Goal: Information Seeking & Learning: Learn about a topic

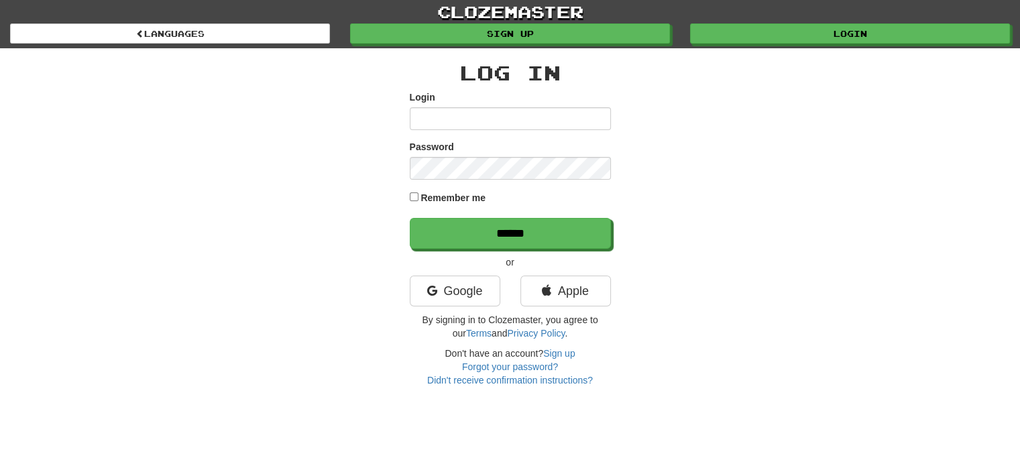
type input "*******"
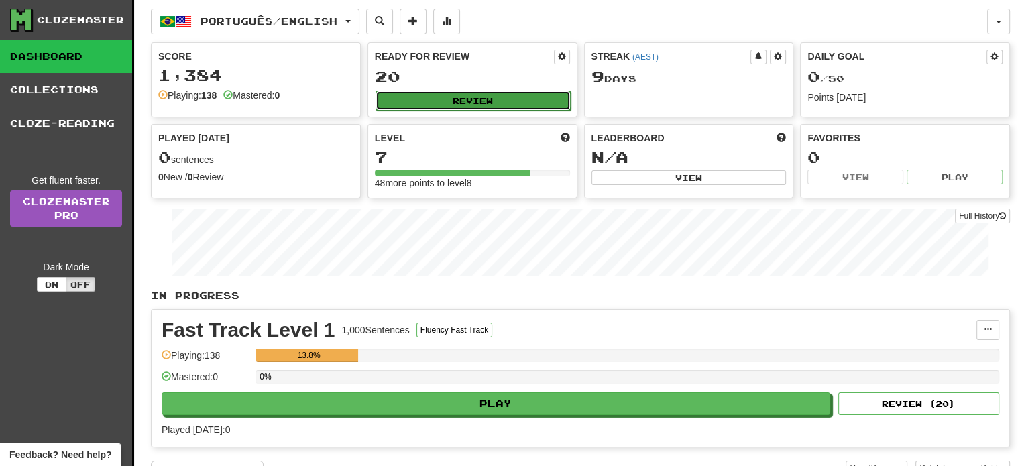
click at [491, 98] on button "Review" at bounding box center [472, 100] width 195 height 20
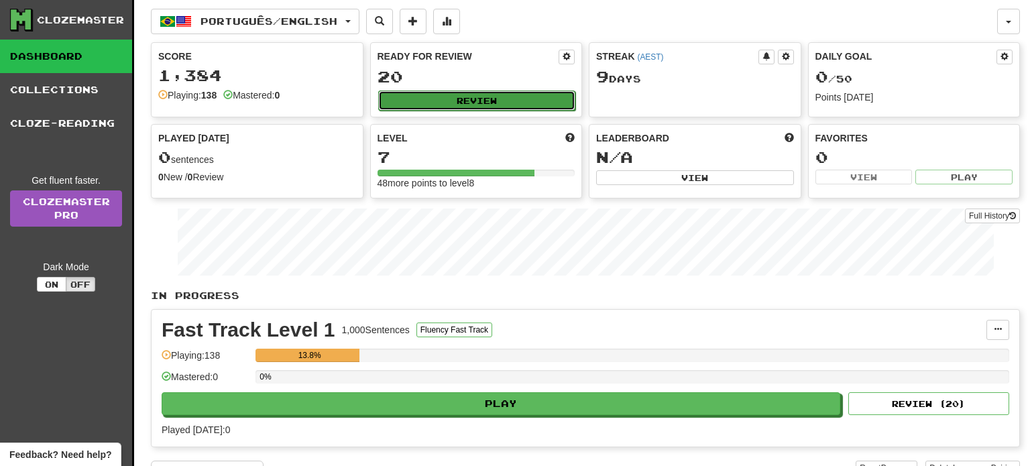
select select "**"
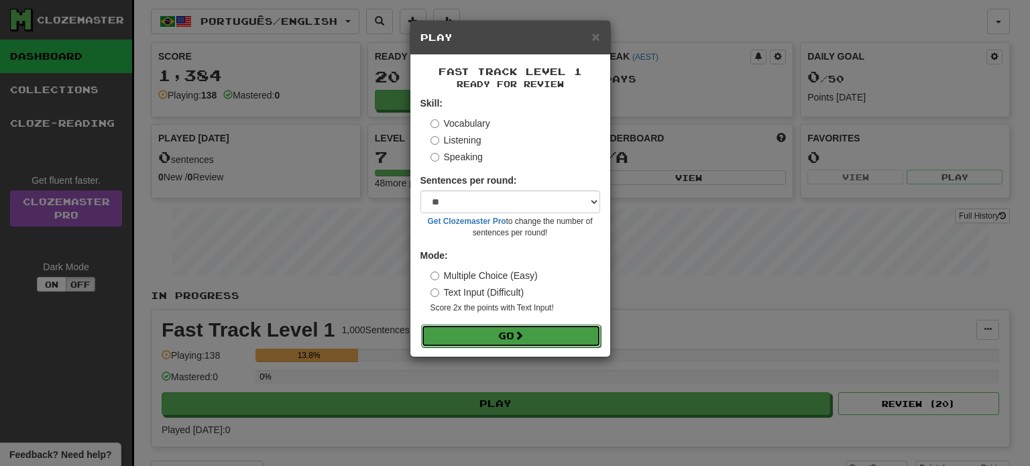
click at [503, 332] on button "Go" at bounding box center [511, 335] width 180 height 23
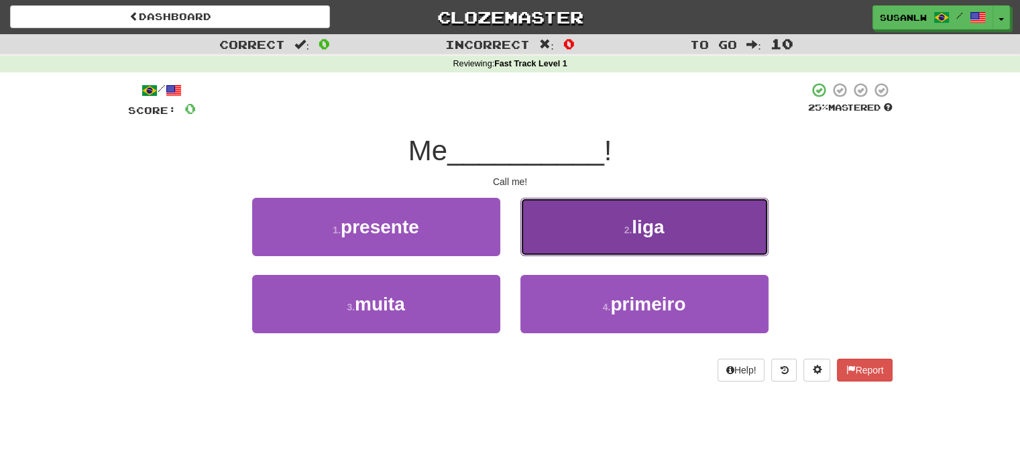
click at [622, 221] on button "2 . liga" at bounding box center [644, 227] width 248 height 58
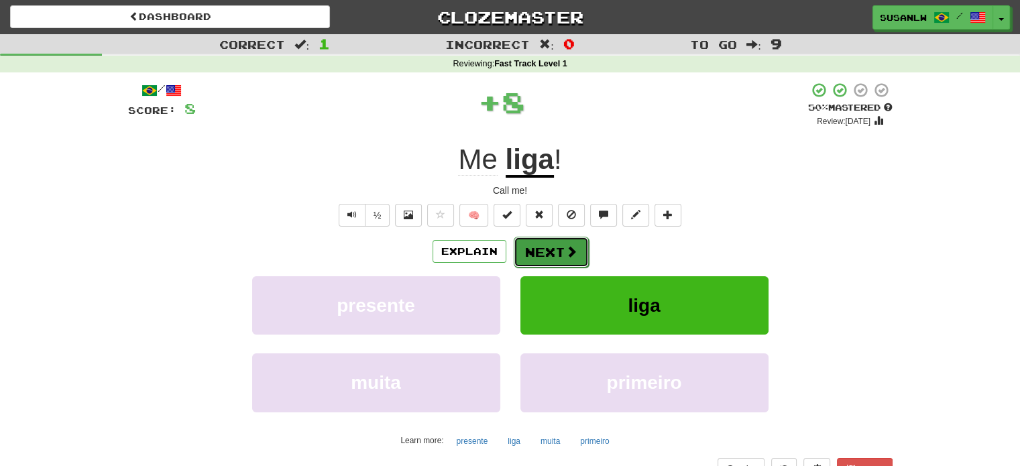
click at [555, 247] on button "Next" at bounding box center [550, 252] width 75 height 31
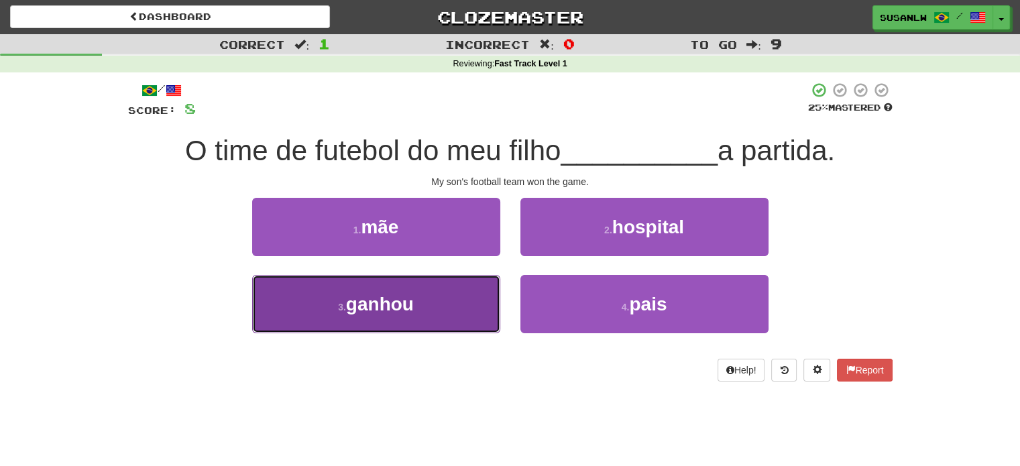
click at [410, 302] on span "ganhou" at bounding box center [380, 304] width 68 height 21
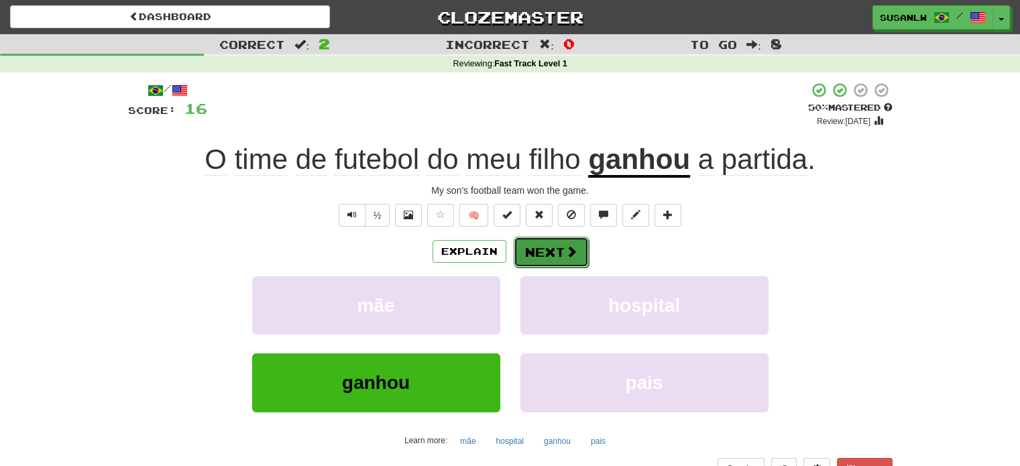
click at [568, 251] on span at bounding box center [571, 251] width 12 height 12
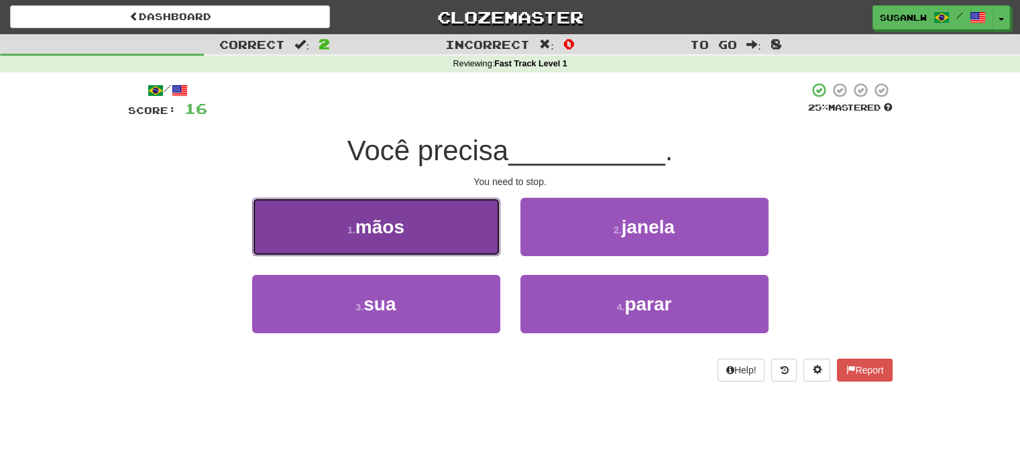
click at [379, 227] on span "mãos" at bounding box center [379, 227] width 49 height 21
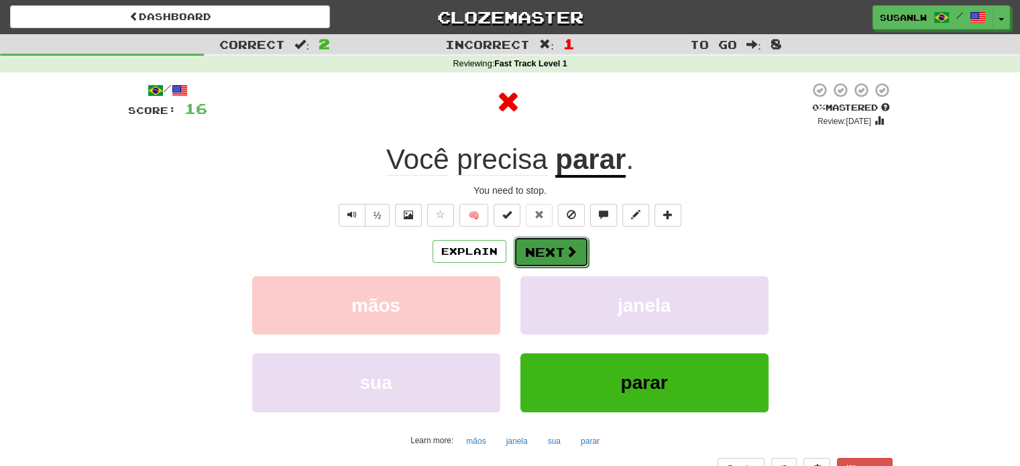
click at [550, 244] on button "Next" at bounding box center [550, 252] width 75 height 31
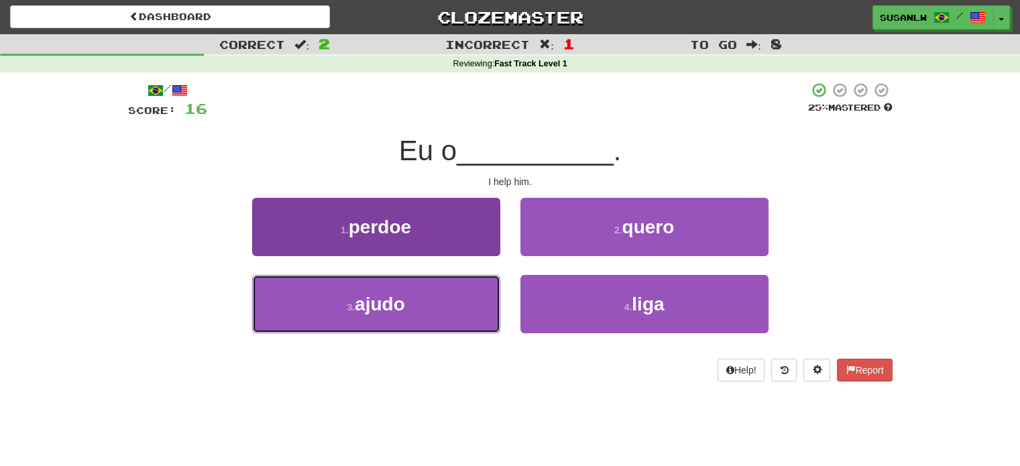
click at [389, 304] on span "ajudo" at bounding box center [380, 304] width 50 height 21
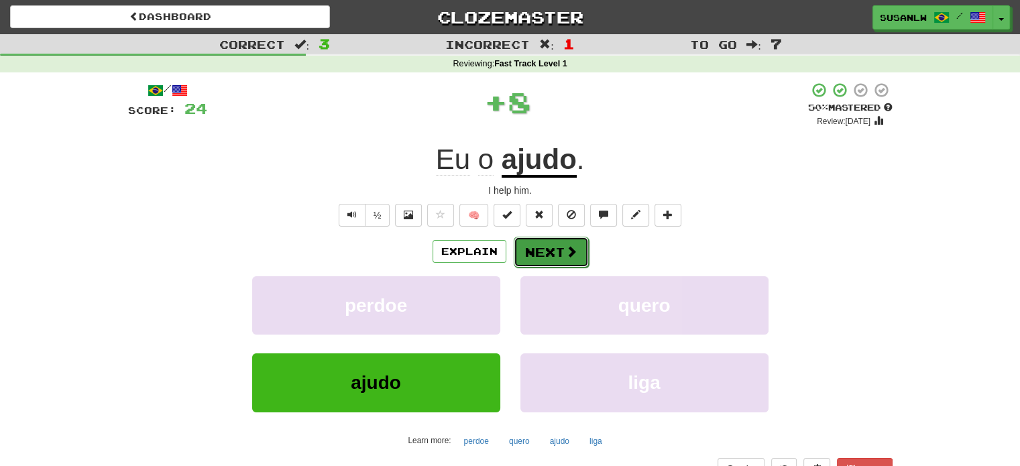
click at [554, 253] on button "Next" at bounding box center [550, 252] width 75 height 31
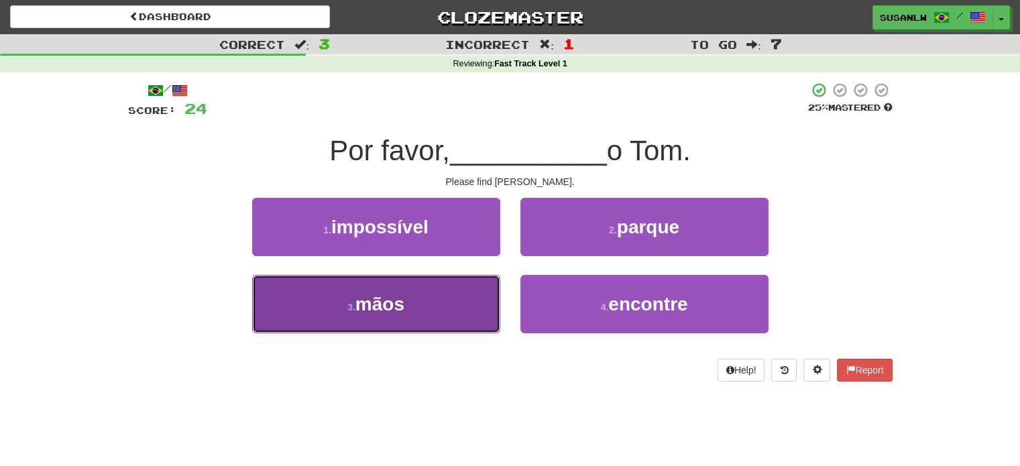
click at [379, 301] on span "mãos" at bounding box center [379, 304] width 49 height 21
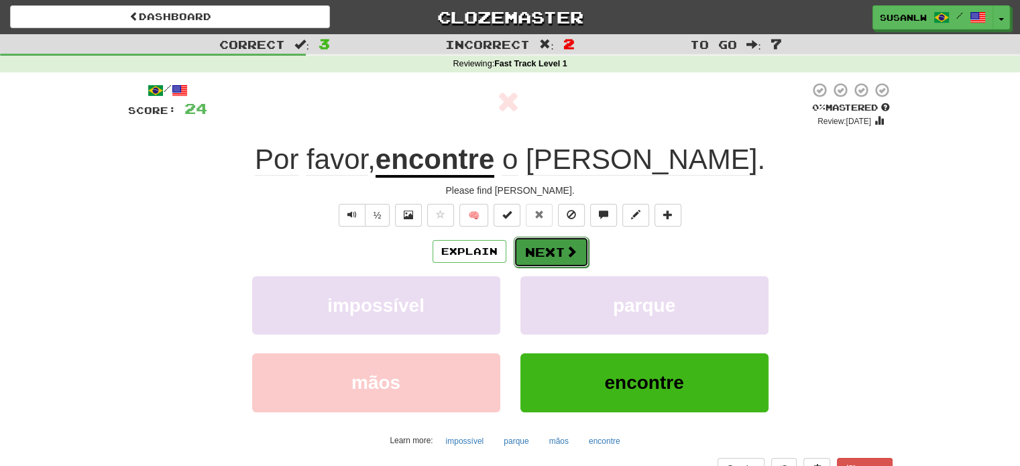
click at [566, 251] on span at bounding box center [571, 251] width 12 height 12
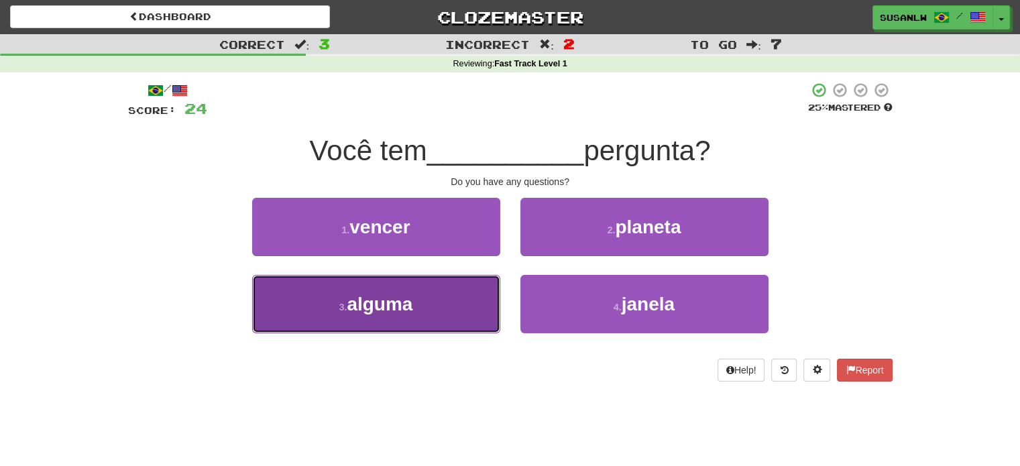
click at [423, 298] on button "3 . alguma" at bounding box center [376, 304] width 248 height 58
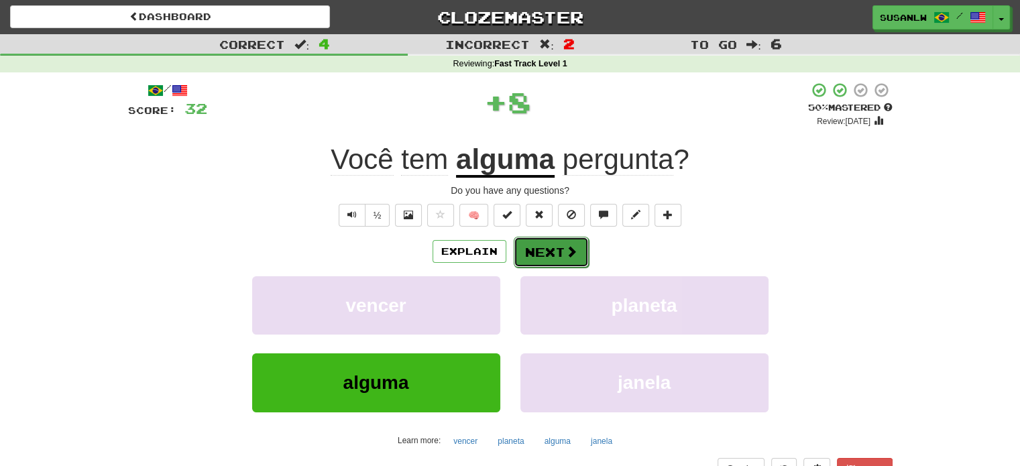
click at [553, 251] on button "Next" at bounding box center [550, 252] width 75 height 31
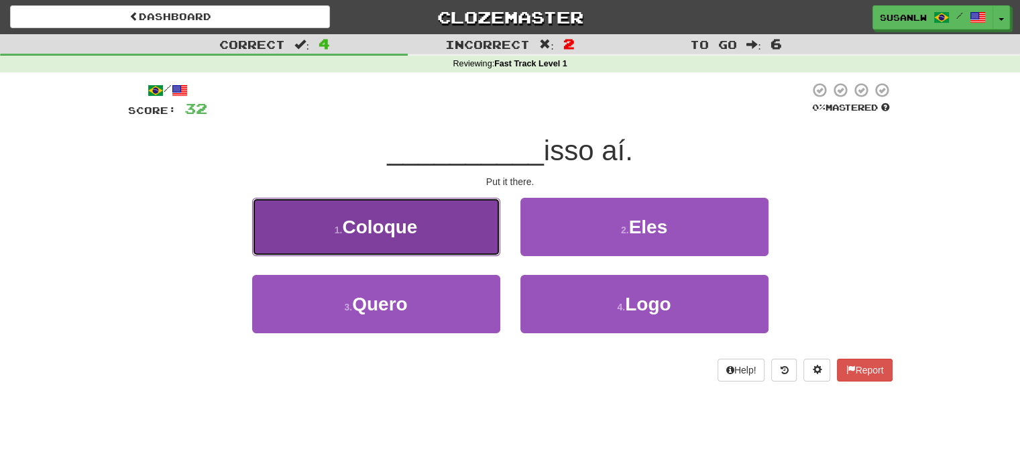
click at [388, 225] on span "Coloque" at bounding box center [379, 227] width 75 height 21
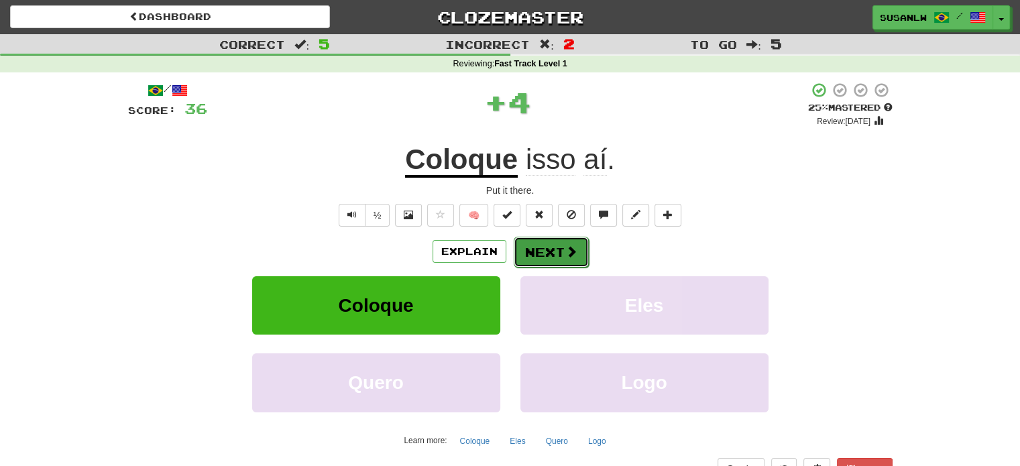
click at [572, 246] on span at bounding box center [571, 251] width 12 height 12
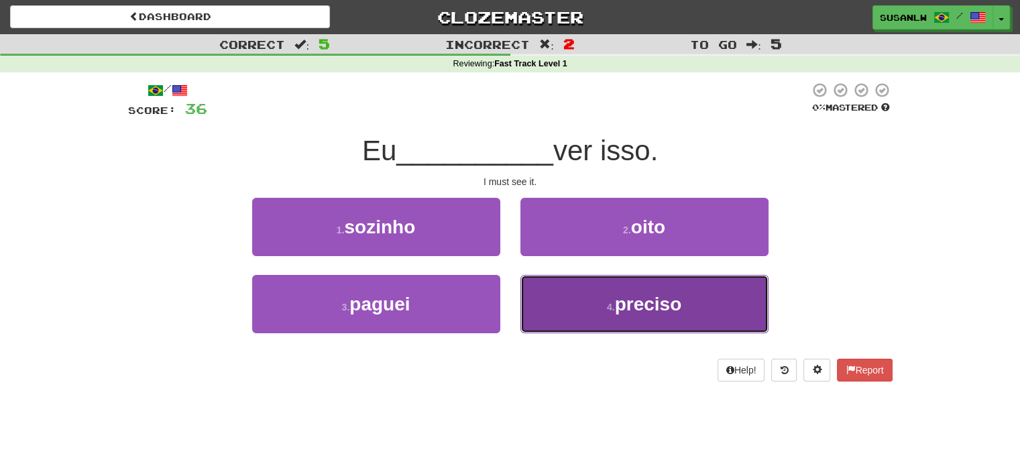
click at [647, 308] on span "preciso" at bounding box center [648, 304] width 67 height 21
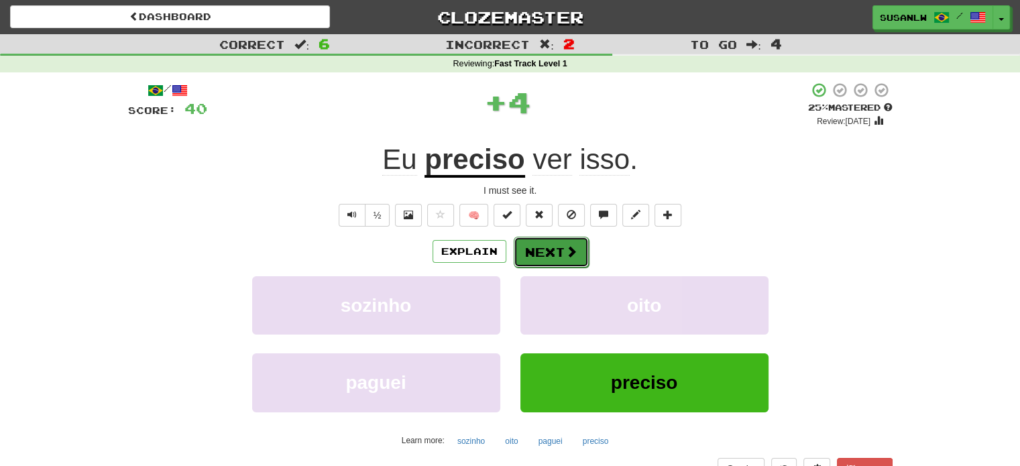
click at [567, 252] on span at bounding box center [571, 251] width 12 height 12
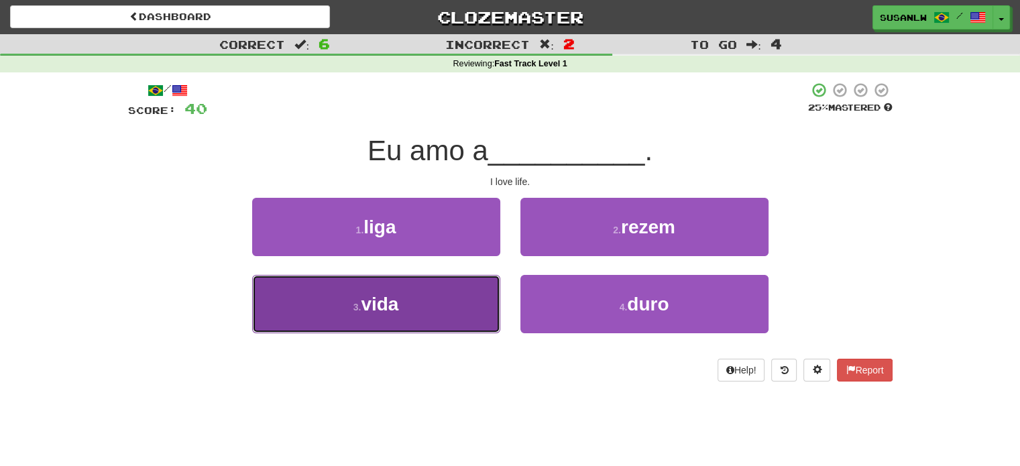
click at [408, 301] on button "3 . vida" at bounding box center [376, 304] width 248 height 58
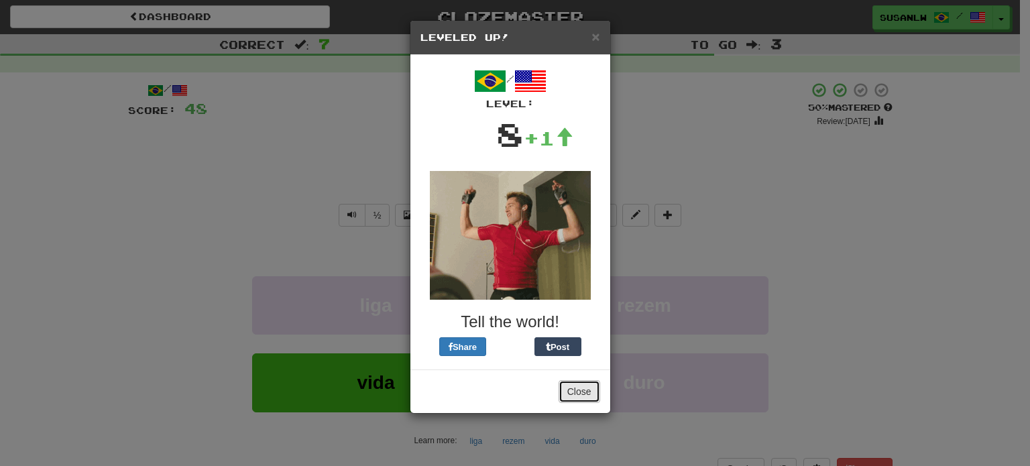
click at [574, 386] on button "Close" at bounding box center [579, 391] width 42 height 23
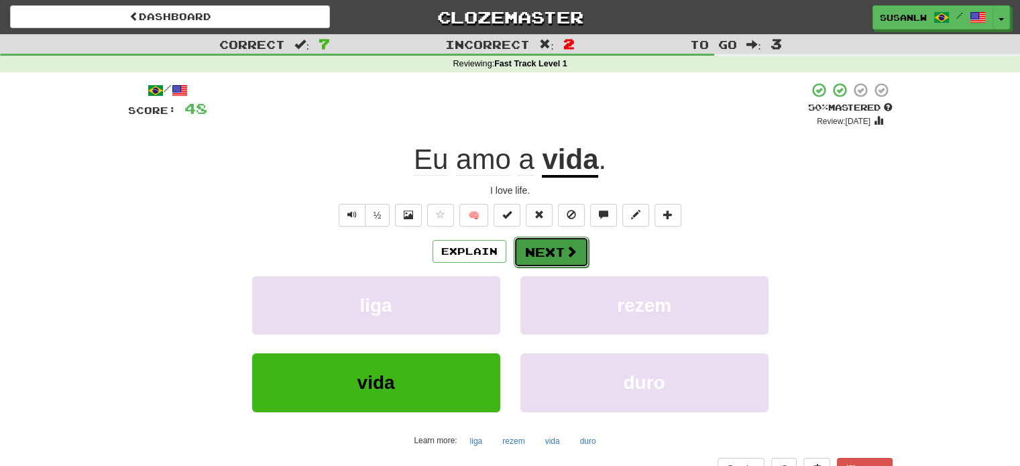
click at [547, 251] on button "Next" at bounding box center [550, 252] width 75 height 31
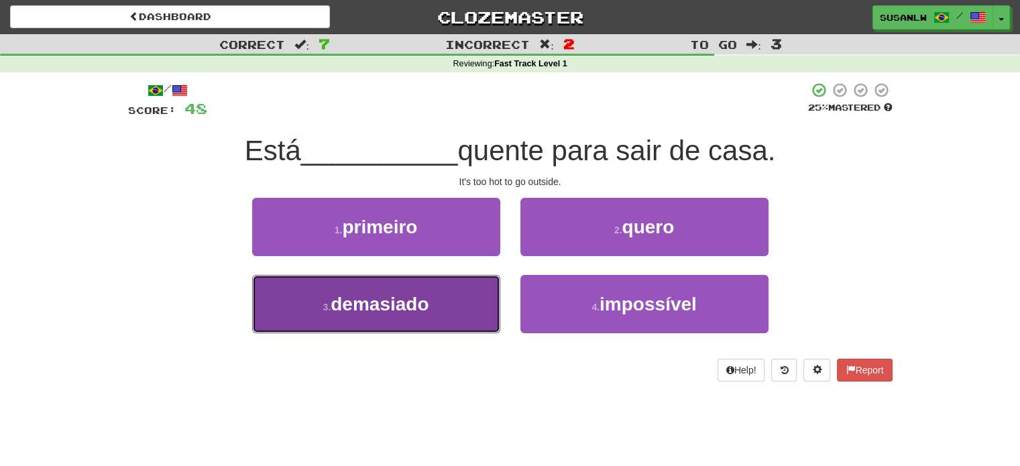
click at [455, 306] on button "3 . demasiado" at bounding box center [376, 304] width 248 height 58
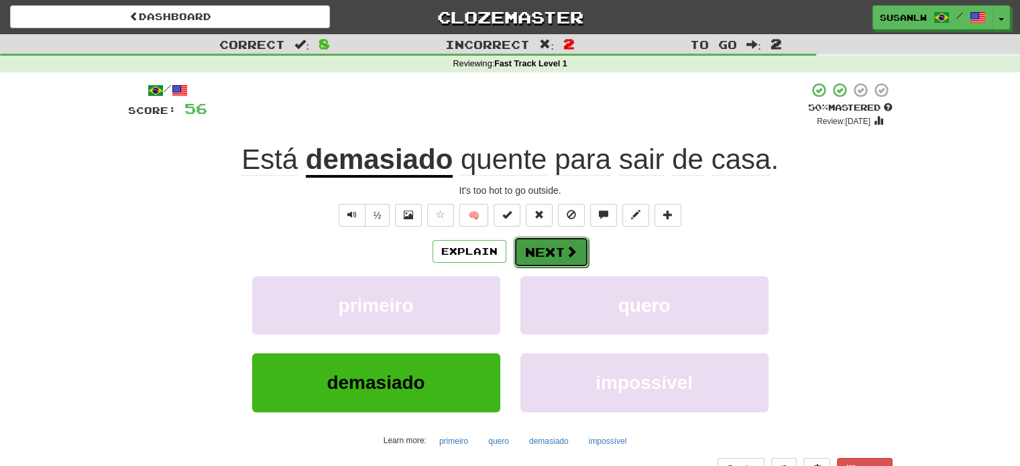
click at [542, 246] on button "Next" at bounding box center [550, 252] width 75 height 31
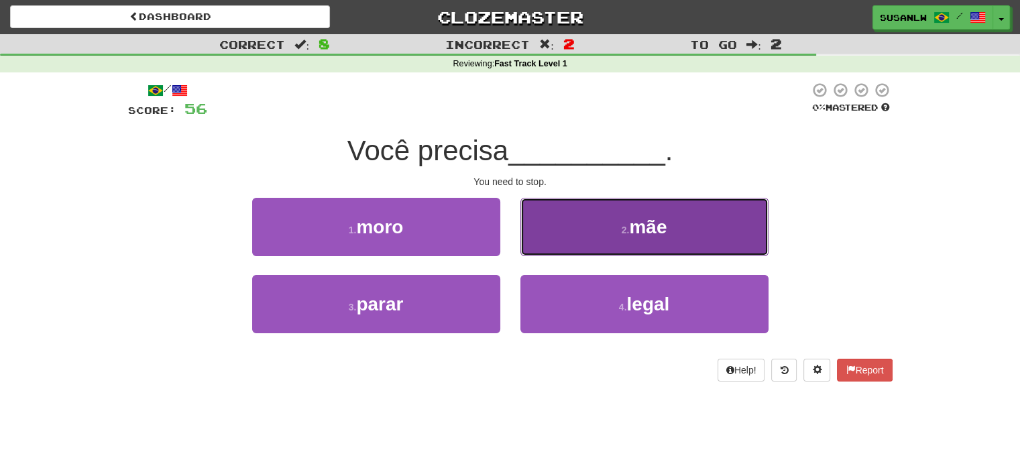
click at [659, 225] on span "mãe" at bounding box center [648, 227] width 38 height 21
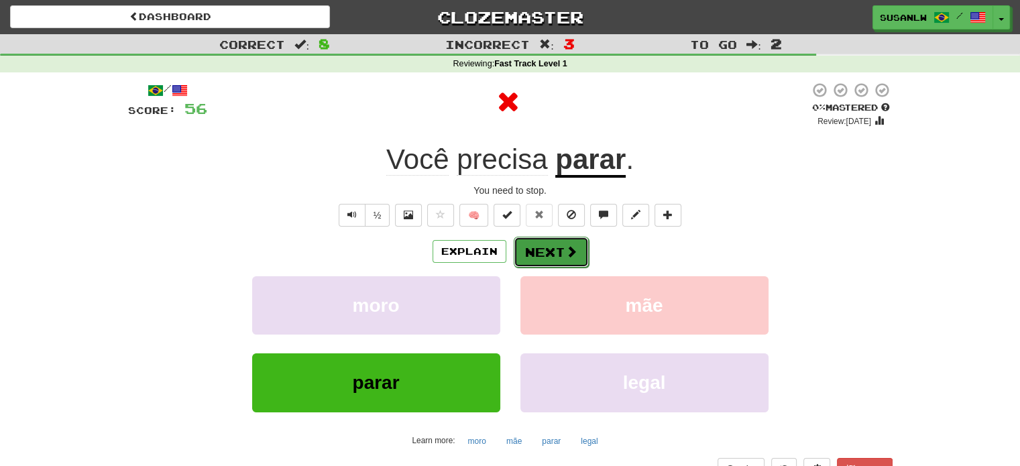
click at [549, 249] on button "Next" at bounding box center [550, 252] width 75 height 31
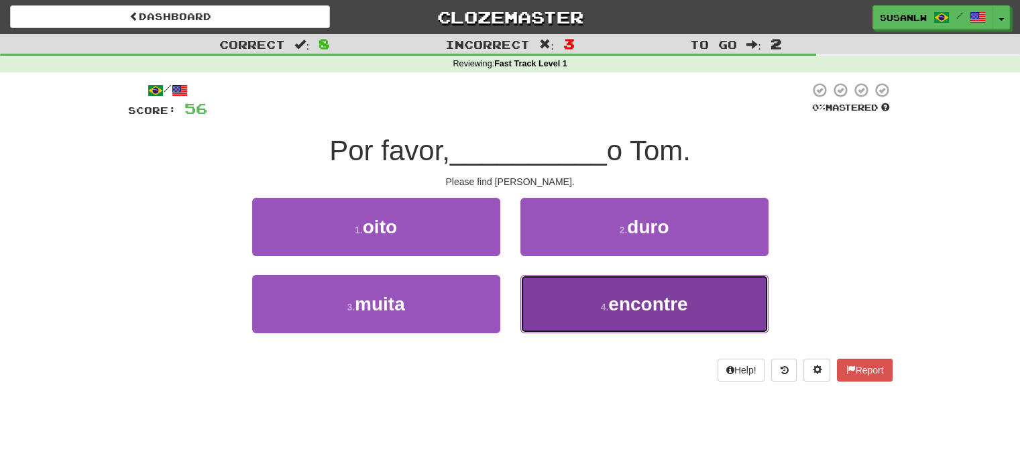
click at [662, 309] on span "encontre" at bounding box center [647, 304] width 79 height 21
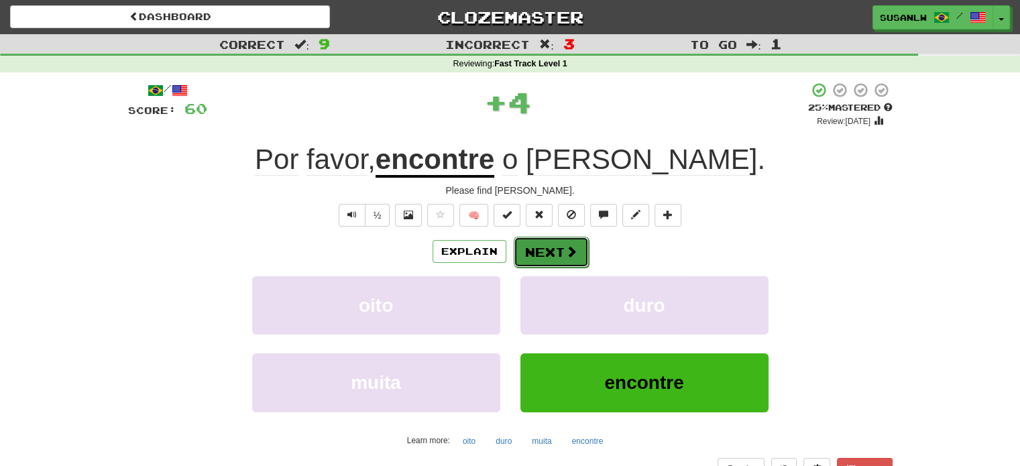
click at [556, 250] on button "Next" at bounding box center [550, 252] width 75 height 31
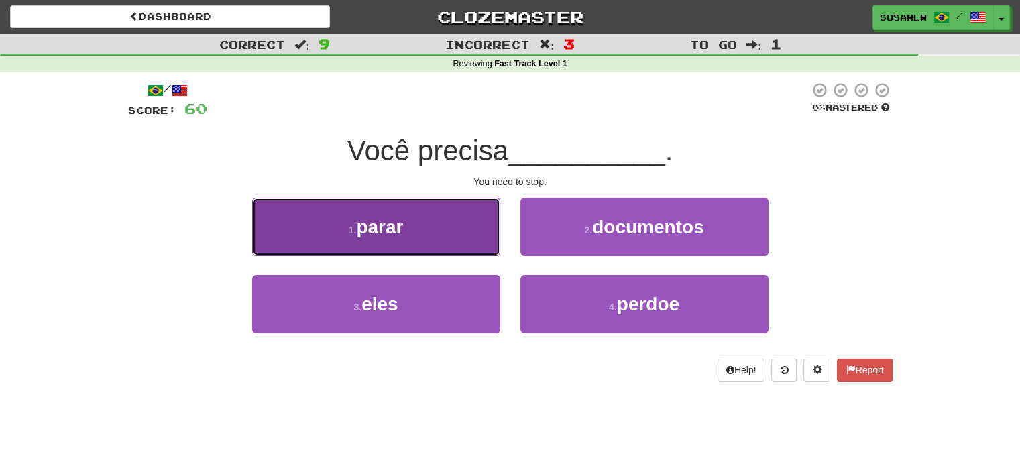
click at [410, 240] on button "1 . parar" at bounding box center [376, 227] width 248 height 58
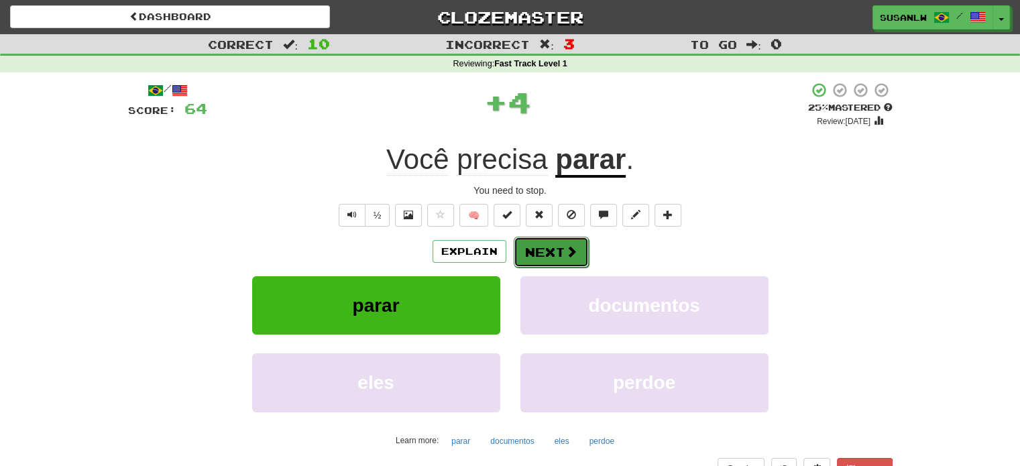
click at [558, 253] on button "Next" at bounding box center [550, 252] width 75 height 31
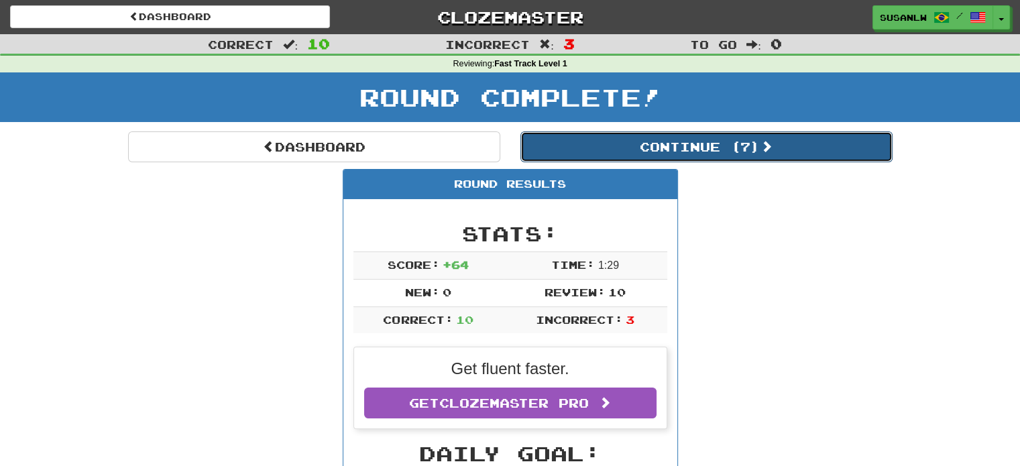
click at [747, 147] on button "Continue ( 7 )" at bounding box center [706, 146] width 372 height 31
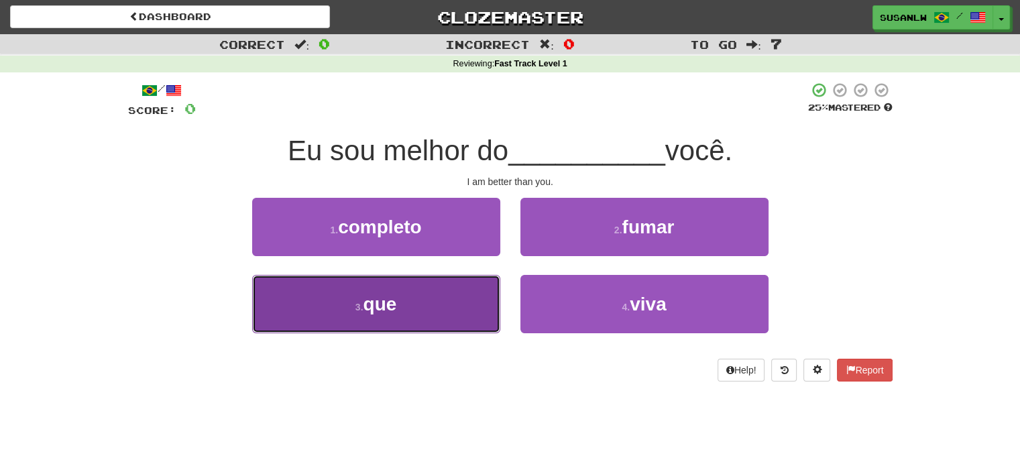
click at [375, 297] on span "que" at bounding box center [380, 304] width 34 height 21
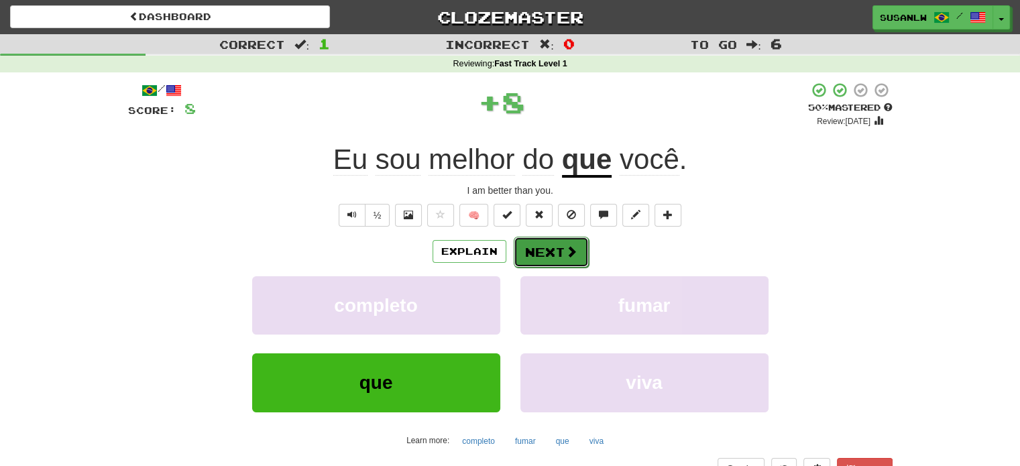
click at [569, 250] on span at bounding box center [571, 251] width 12 height 12
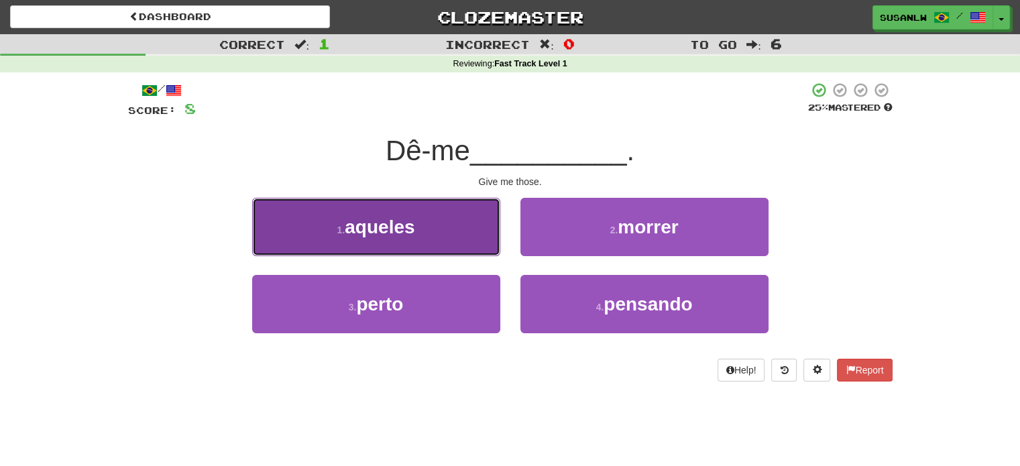
click at [447, 243] on button "1 . aqueles" at bounding box center [376, 227] width 248 height 58
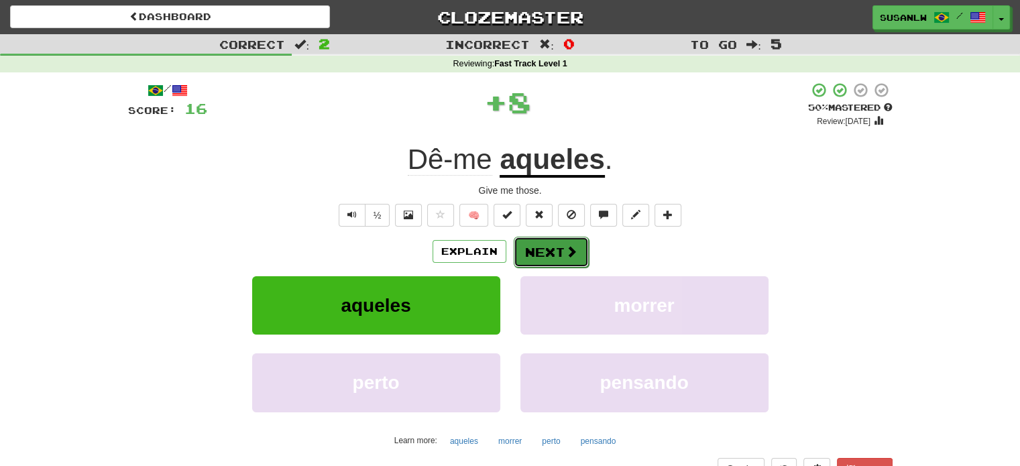
click at [569, 247] on span at bounding box center [571, 251] width 12 height 12
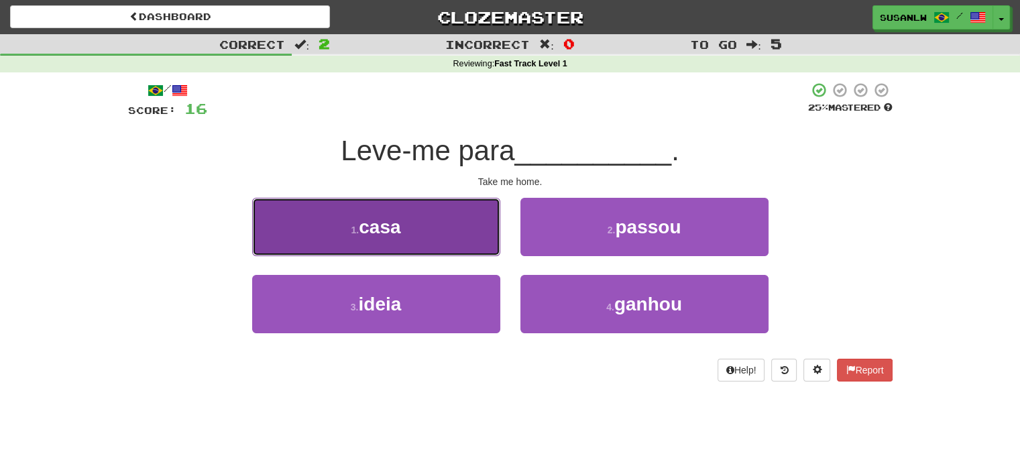
click at [458, 227] on button "1 . casa" at bounding box center [376, 227] width 248 height 58
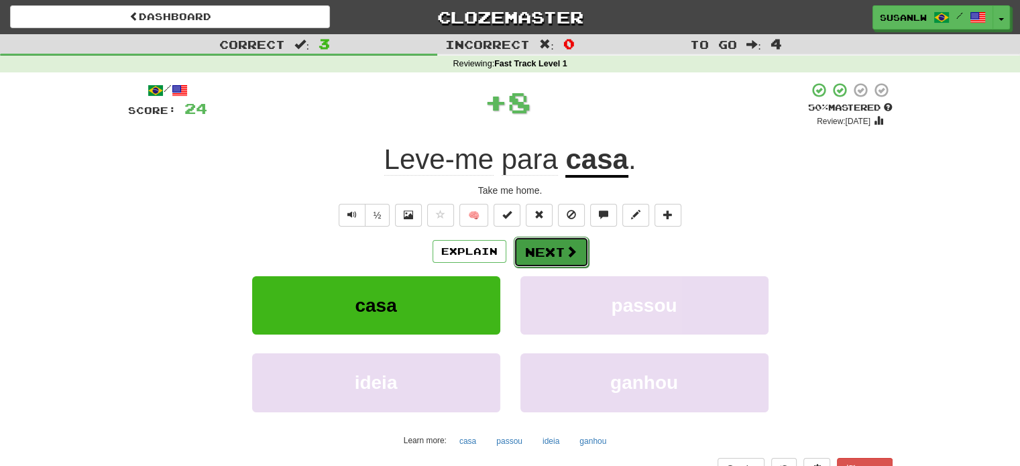
click at [541, 246] on button "Next" at bounding box center [550, 252] width 75 height 31
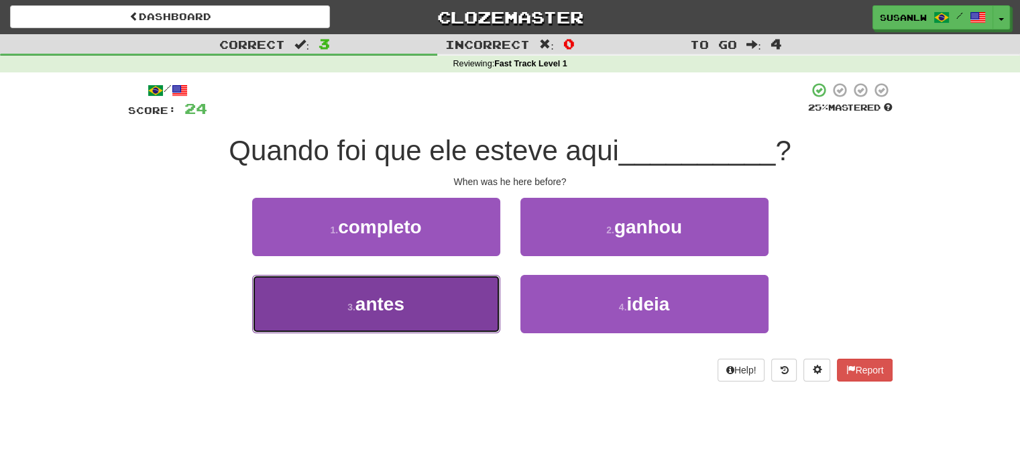
click at [376, 305] on span "antes" at bounding box center [379, 304] width 49 height 21
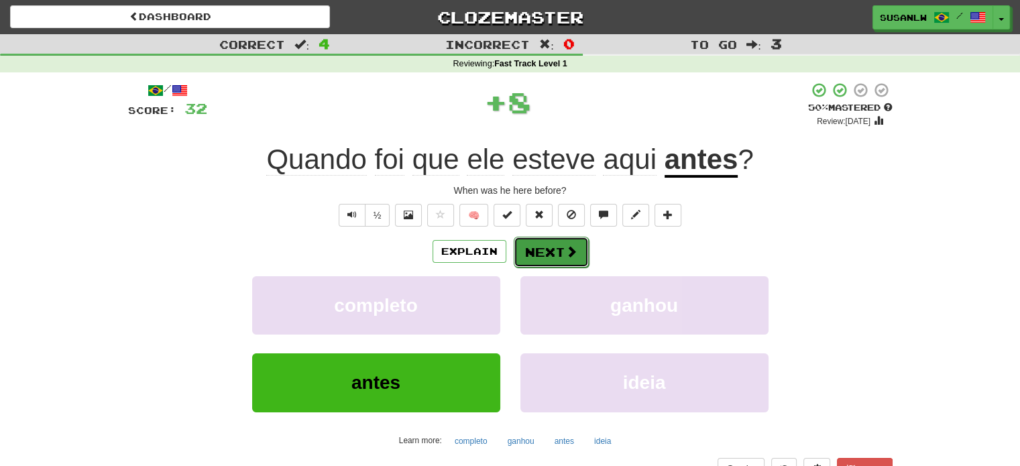
click at [572, 252] on span at bounding box center [571, 251] width 12 height 12
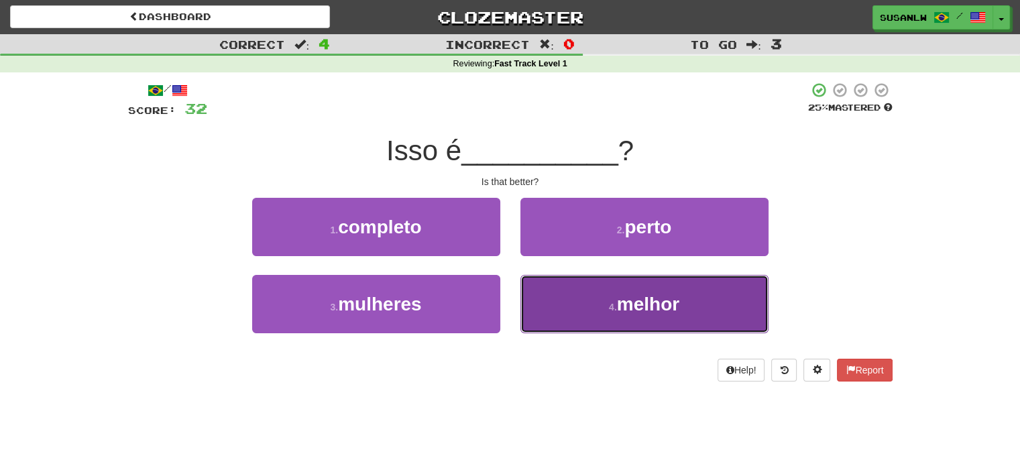
click at [705, 301] on button "4 . melhor" at bounding box center [644, 304] width 248 height 58
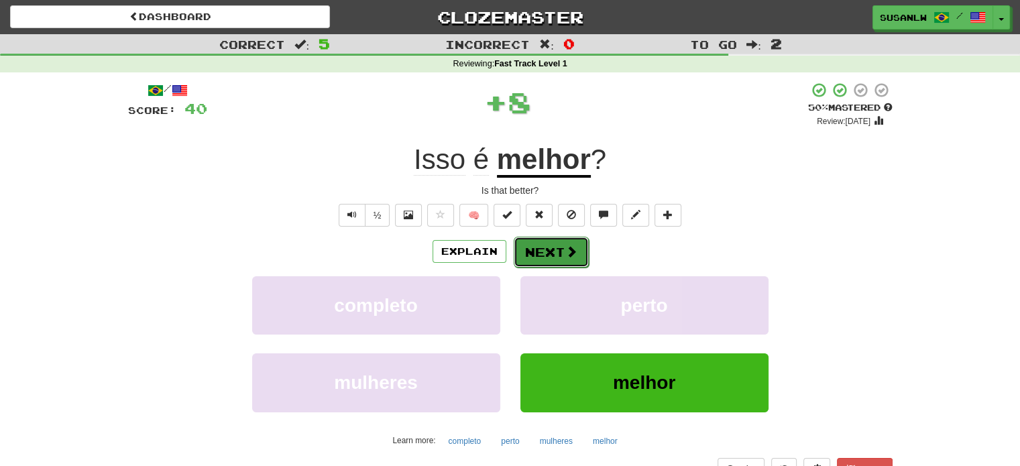
click at [536, 249] on button "Next" at bounding box center [550, 252] width 75 height 31
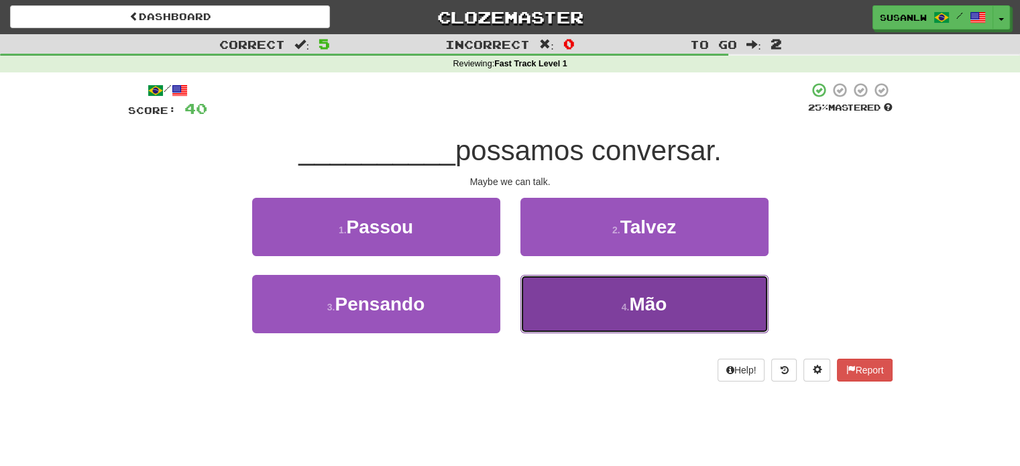
click at [671, 297] on button "4 . Mão" at bounding box center [644, 304] width 248 height 58
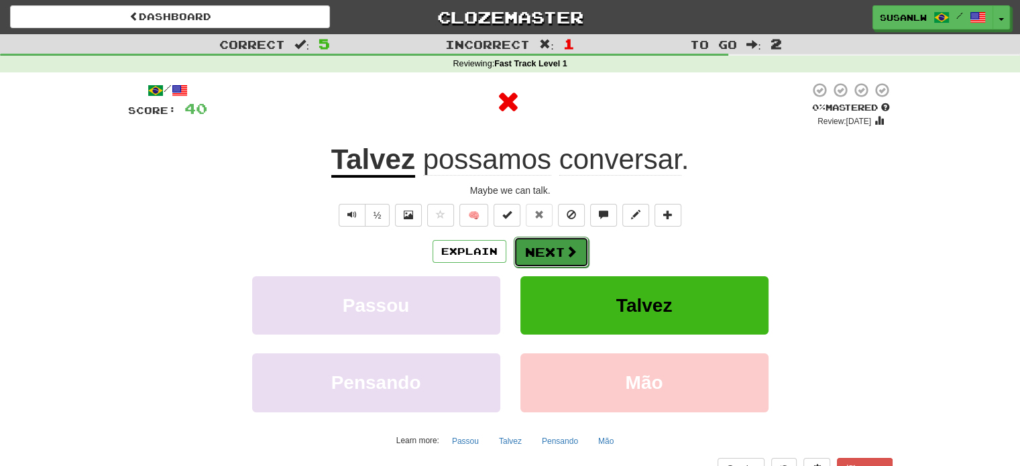
click at [534, 248] on button "Next" at bounding box center [550, 252] width 75 height 31
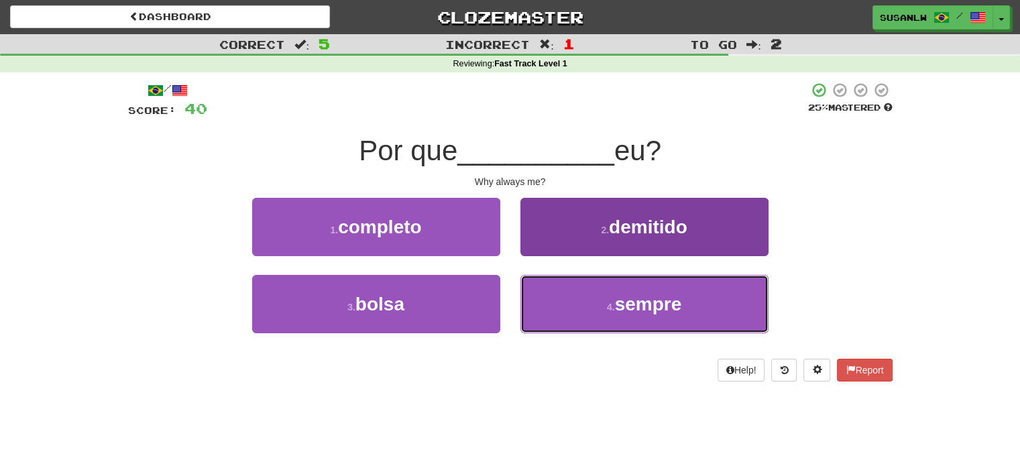
drag, startPoint x: 652, startPoint y: 292, endPoint x: 638, endPoint y: 300, distance: 16.2
click at [654, 294] on span "sempre" at bounding box center [648, 304] width 67 height 21
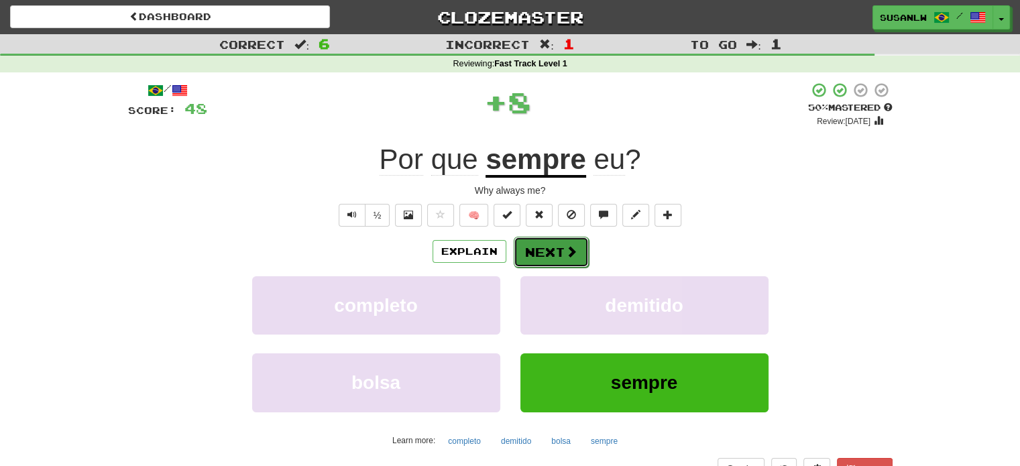
click at [540, 250] on button "Next" at bounding box center [550, 252] width 75 height 31
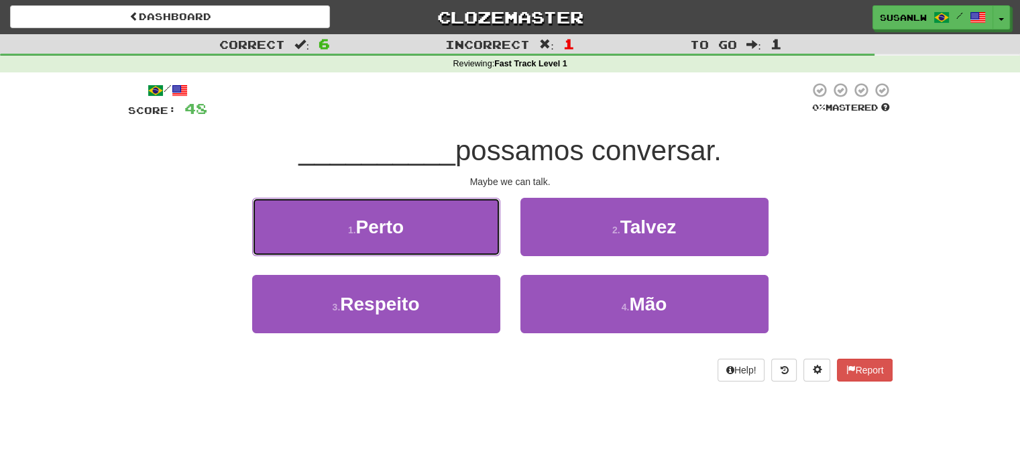
drag, startPoint x: 393, startPoint y: 235, endPoint x: 400, endPoint y: 233, distance: 6.8
click at [393, 234] on span "Perto" at bounding box center [380, 227] width 48 height 21
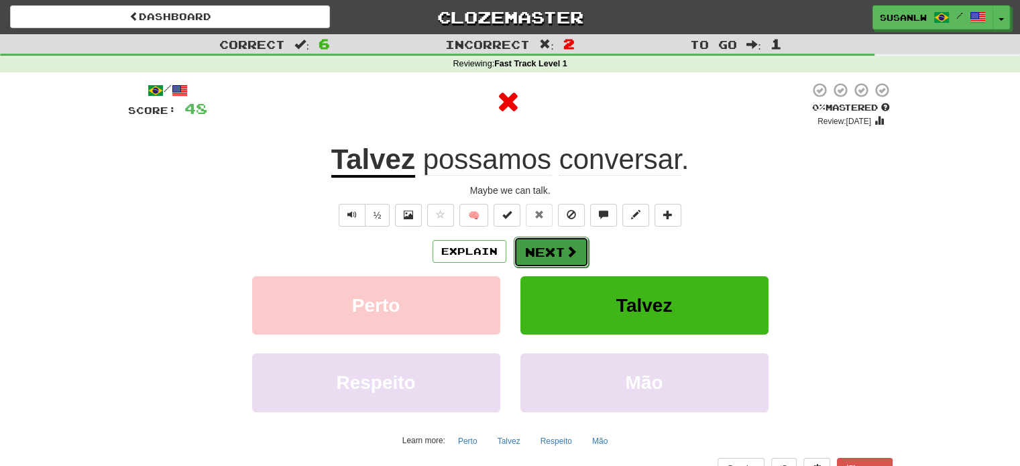
click at [540, 248] on button "Next" at bounding box center [550, 252] width 75 height 31
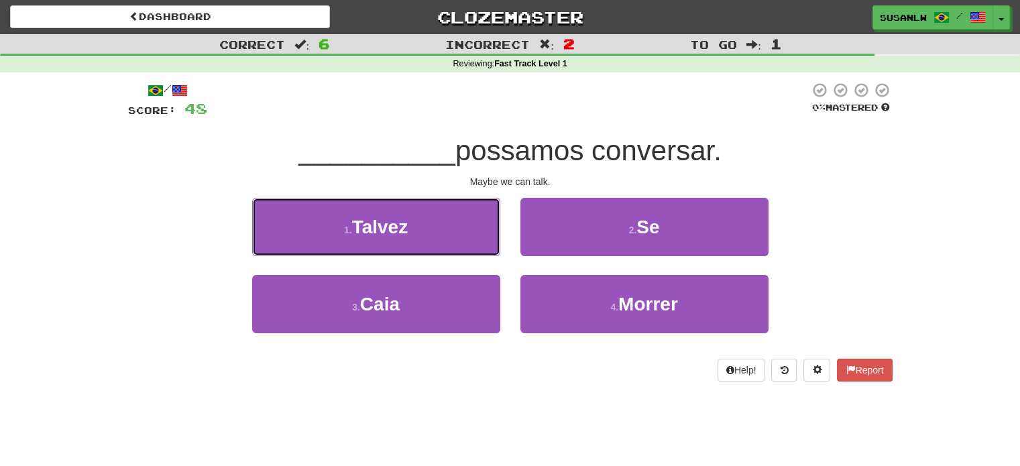
drag, startPoint x: 395, startPoint y: 225, endPoint x: 570, endPoint y: 192, distance: 177.9
click at [397, 223] on span "Talvez" at bounding box center [380, 227] width 56 height 21
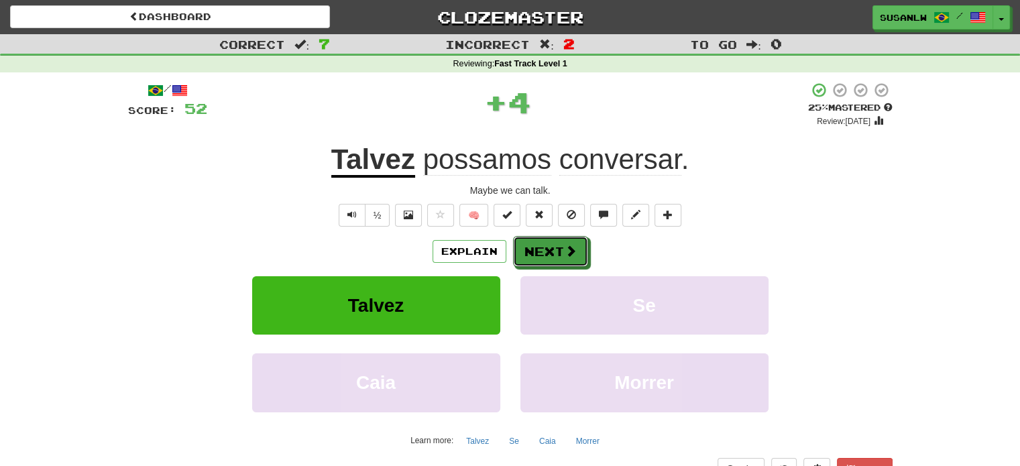
click at [554, 257] on button "Next" at bounding box center [550, 251] width 75 height 31
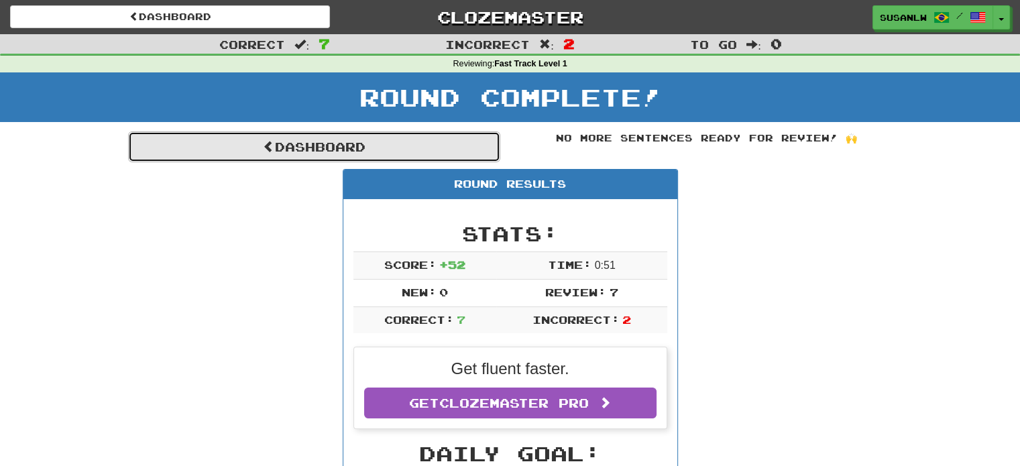
click at [306, 141] on link "Dashboard" at bounding box center [314, 146] width 372 height 31
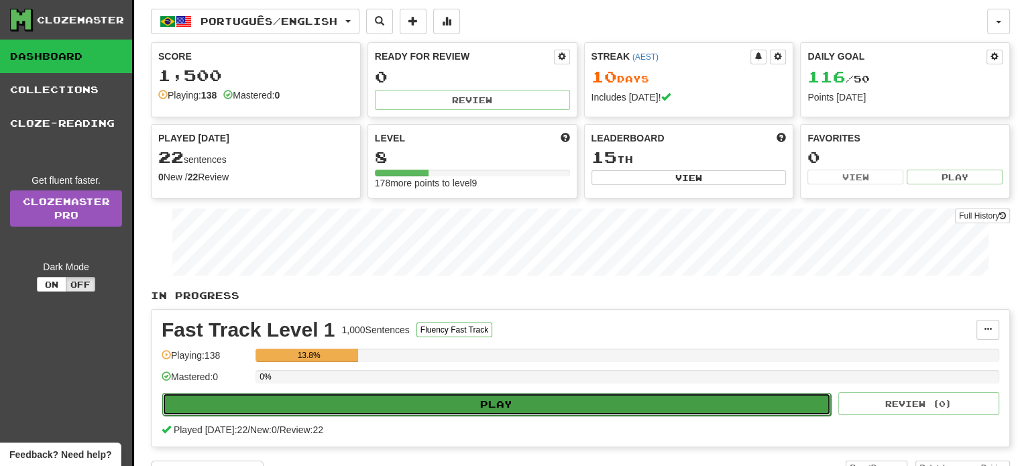
click at [520, 397] on button "Play" at bounding box center [496, 404] width 668 height 23
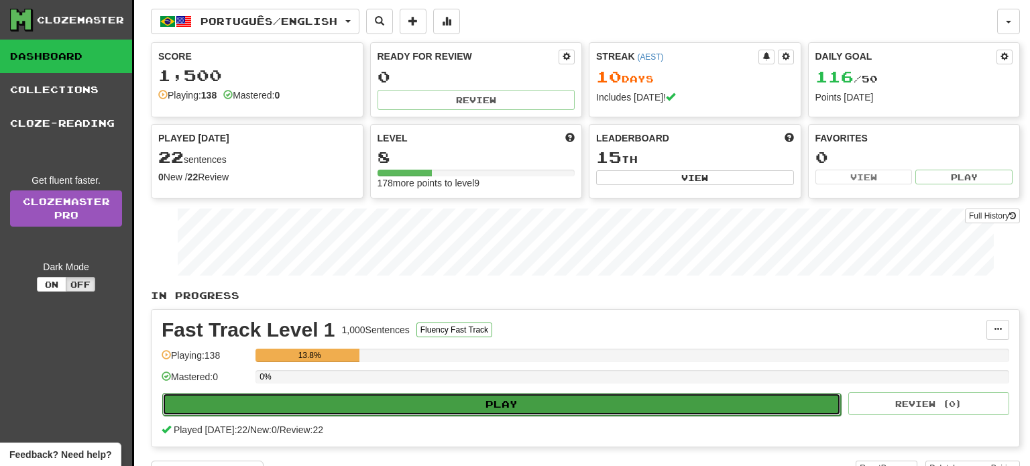
select select "**"
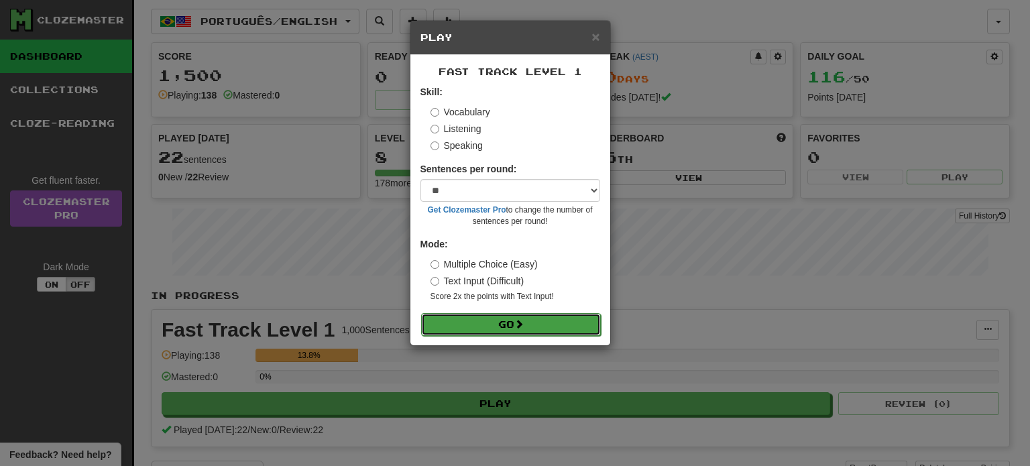
click at [552, 324] on button "Go" at bounding box center [511, 324] width 180 height 23
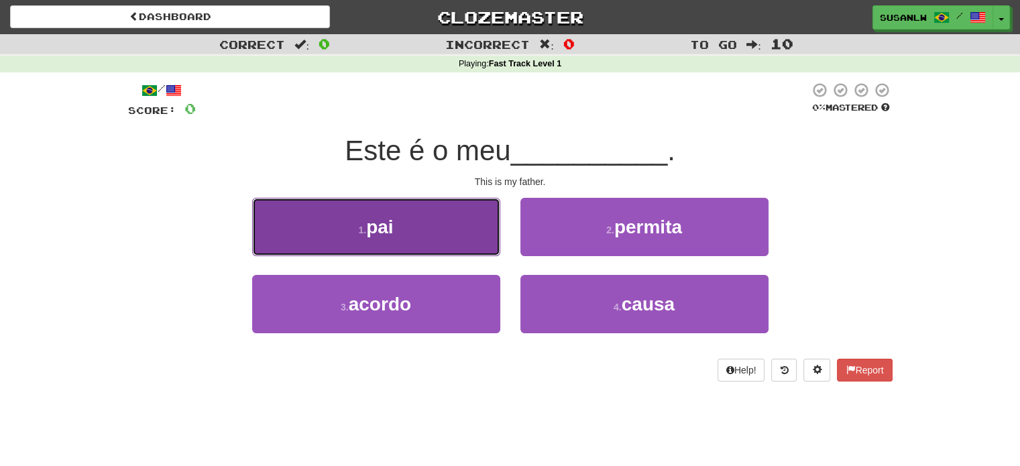
click at [410, 243] on button "1 . pai" at bounding box center [376, 227] width 248 height 58
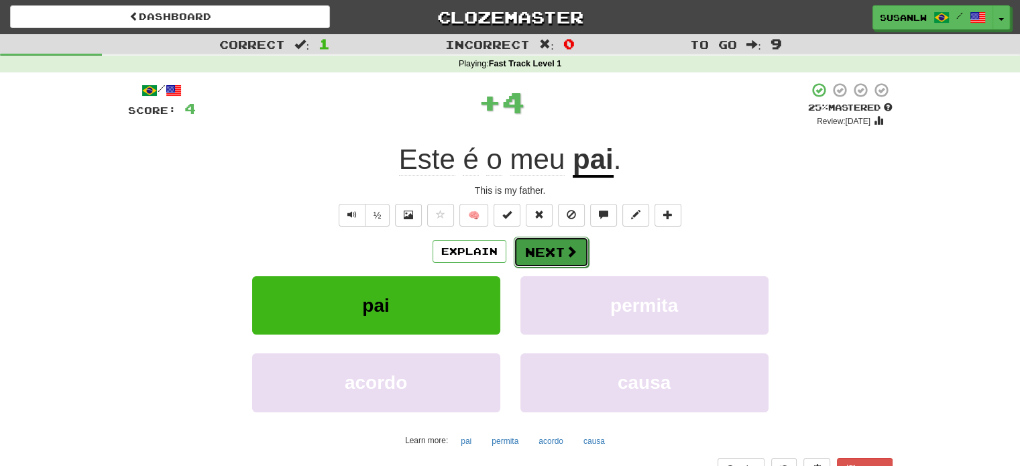
click at [546, 253] on button "Next" at bounding box center [550, 252] width 75 height 31
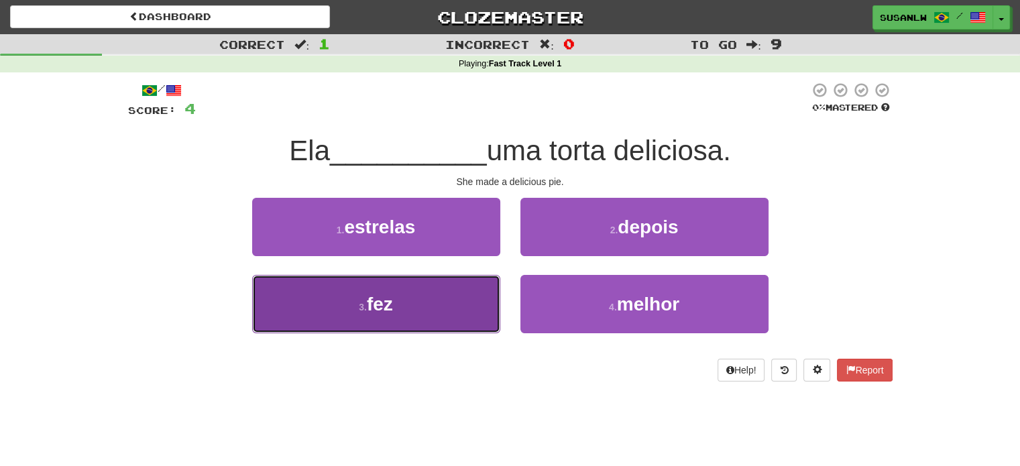
click at [406, 305] on button "3 . fez" at bounding box center [376, 304] width 248 height 58
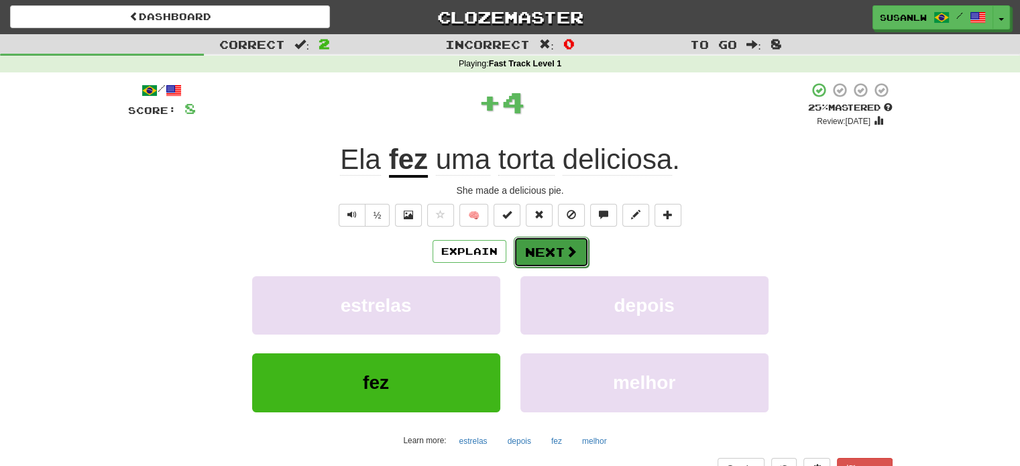
click at [558, 251] on button "Next" at bounding box center [550, 252] width 75 height 31
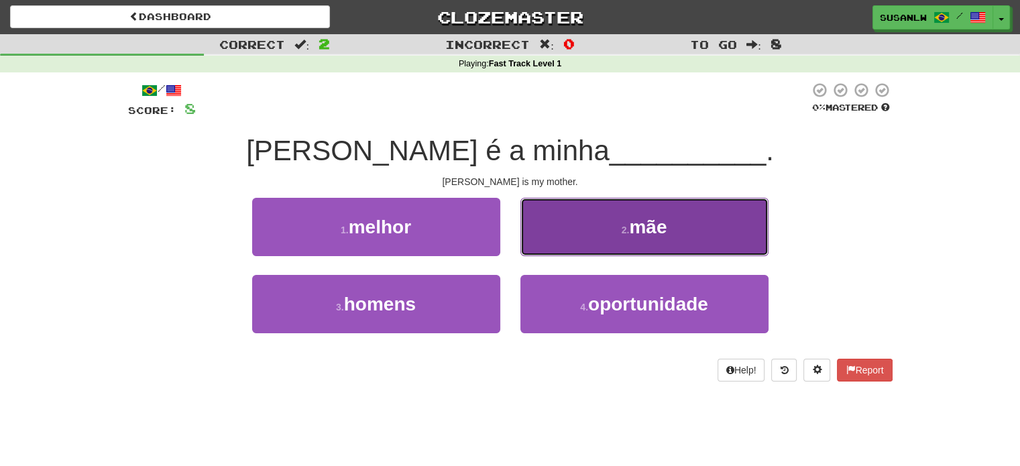
click at [721, 230] on button "2 . mãe" at bounding box center [644, 227] width 248 height 58
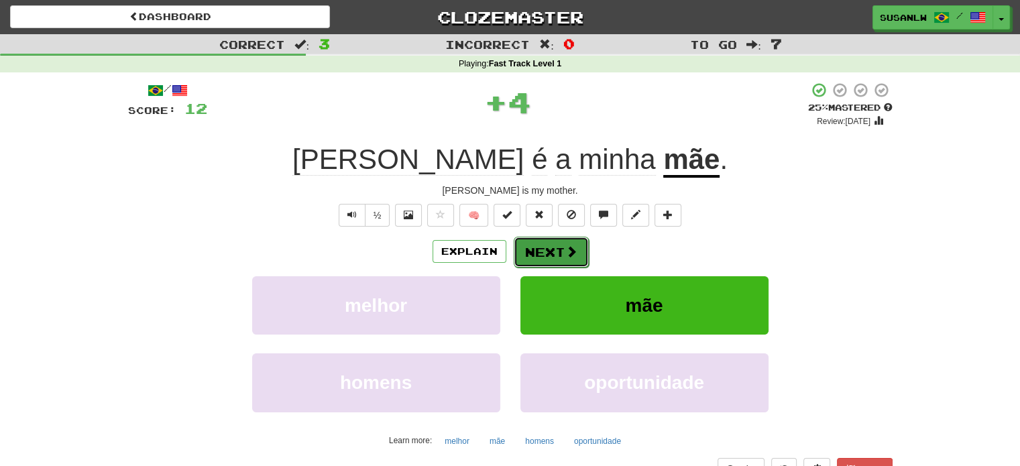
click at [533, 247] on button "Next" at bounding box center [550, 252] width 75 height 31
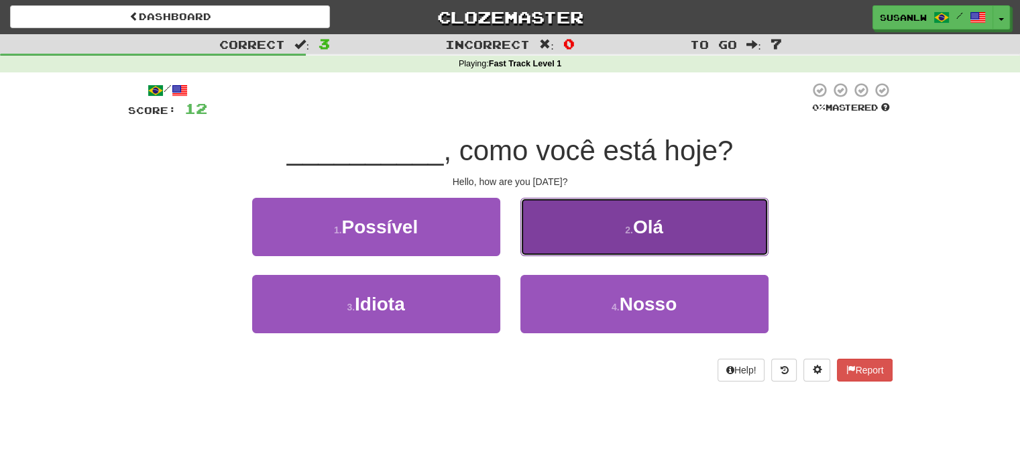
click at [654, 228] on span "Olá" at bounding box center [648, 227] width 30 height 21
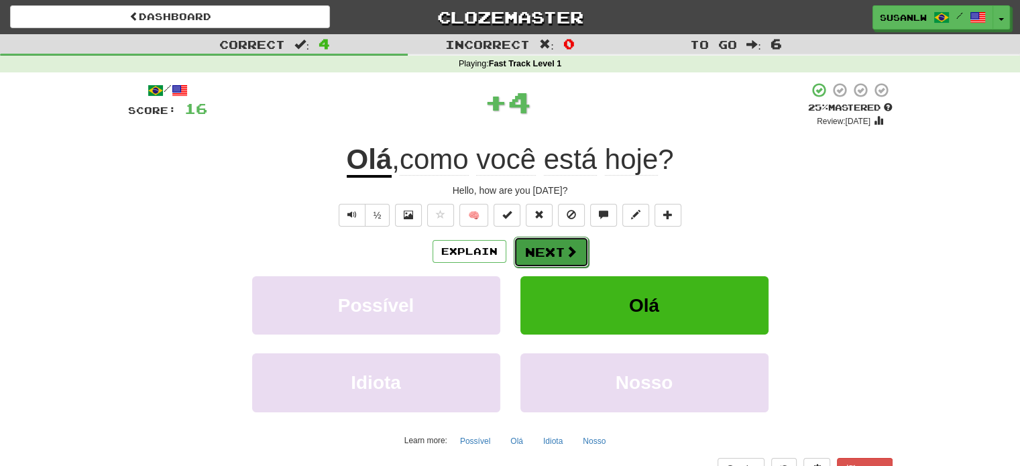
click at [565, 248] on span at bounding box center [571, 251] width 12 height 12
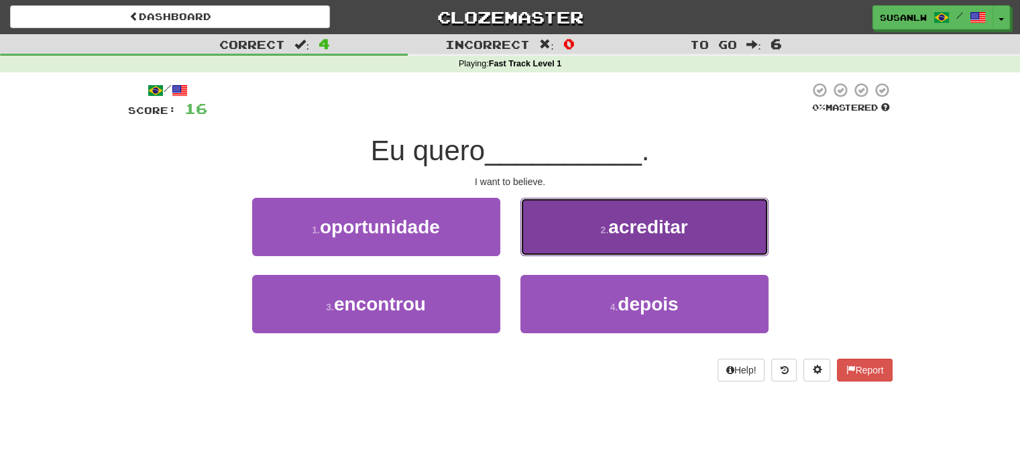
click at [650, 222] on span "acreditar" at bounding box center [647, 227] width 79 height 21
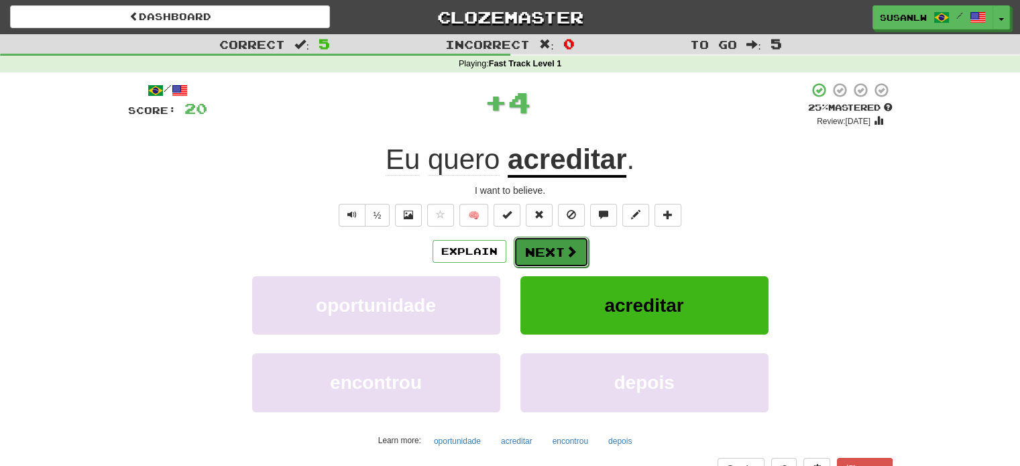
click at [545, 249] on button "Next" at bounding box center [550, 252] width 75 height 31
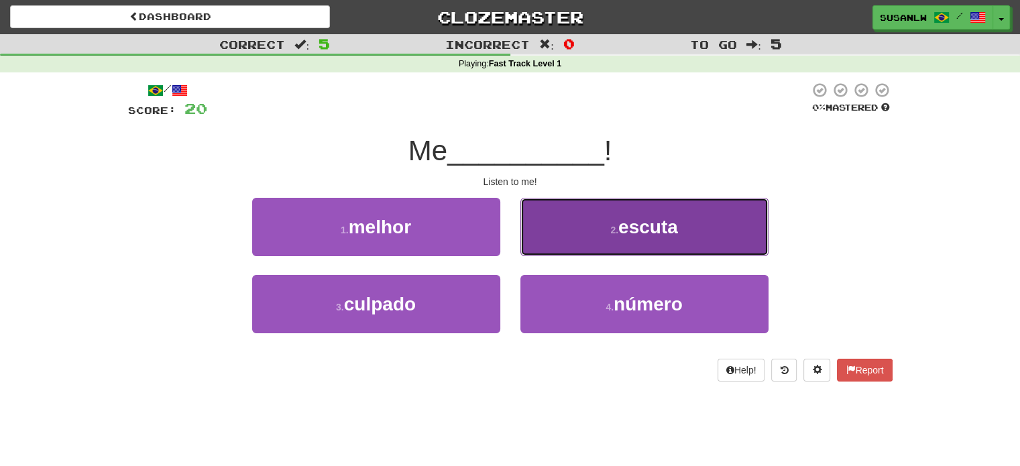
click at [642, 224] on span "escuta" at bounding box center [648, 227] width 60 height 21
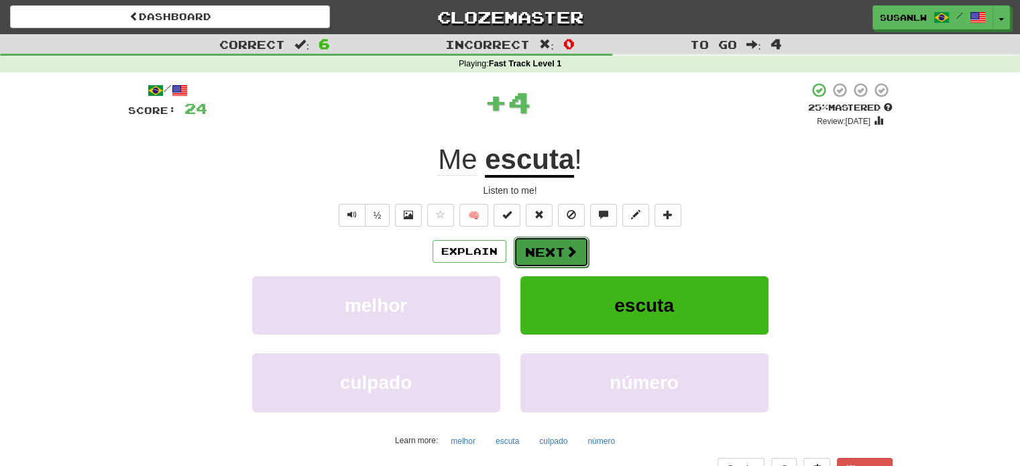
click at [544, 254] on button "Next" at bounding box center [550, 252] width 75 height 31
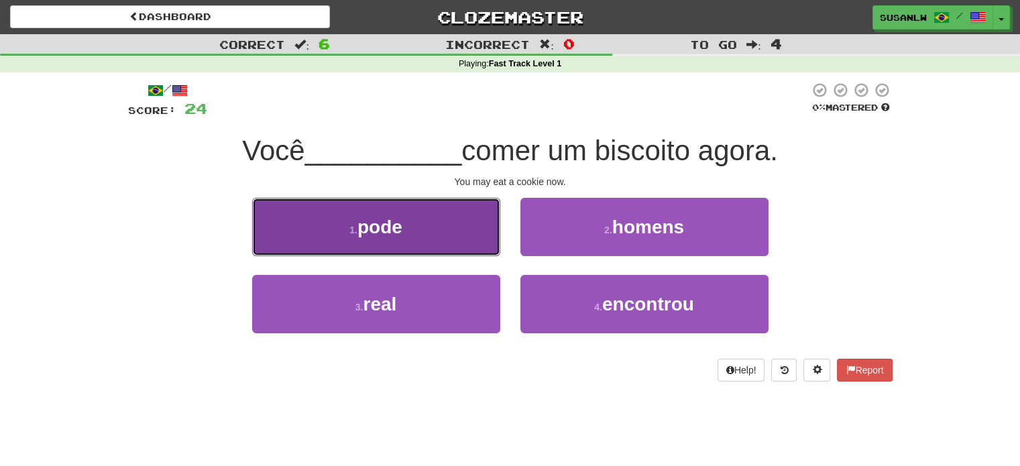
click at [389, 221] on span "pode" at bounding box center [379, 227] width 45 height 21
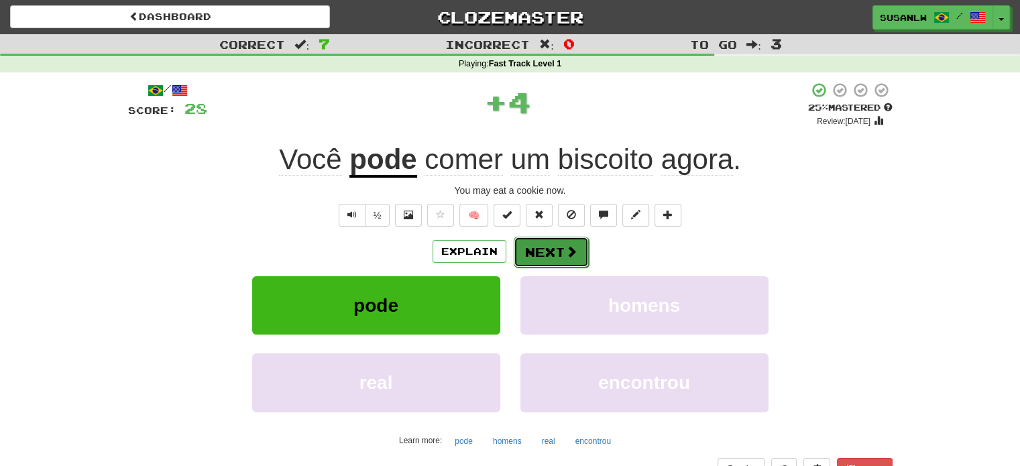
click at [540, 249] on button "Next" at bounding box center [550, 252] width 75 height 31
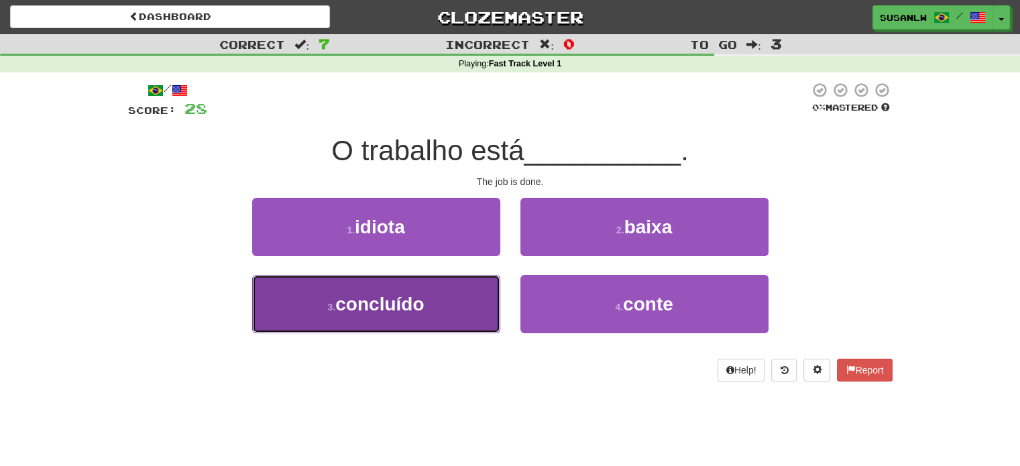
click at [365, 298] on span "concluído" at bounding box center [379, 304] width 88 height 21
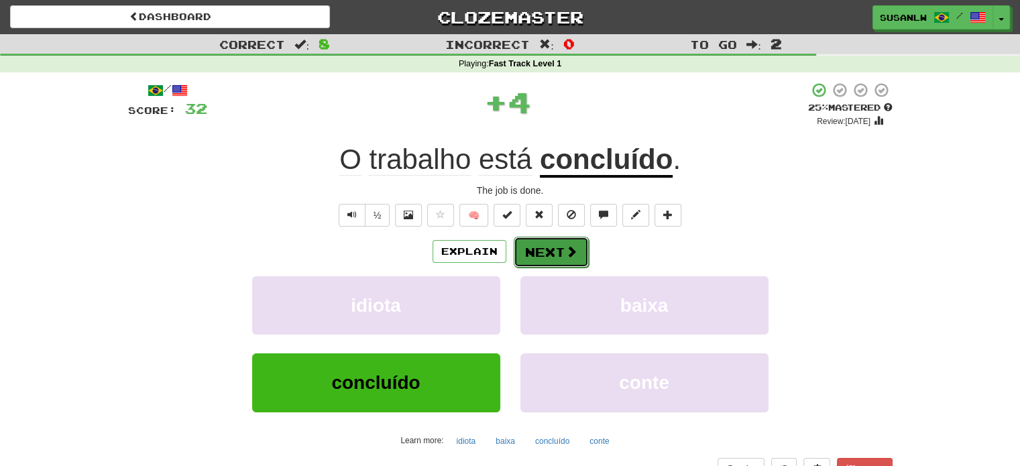
click at [528, 250] on button "Next" at bounding box center [550, 252] width 75 height 31
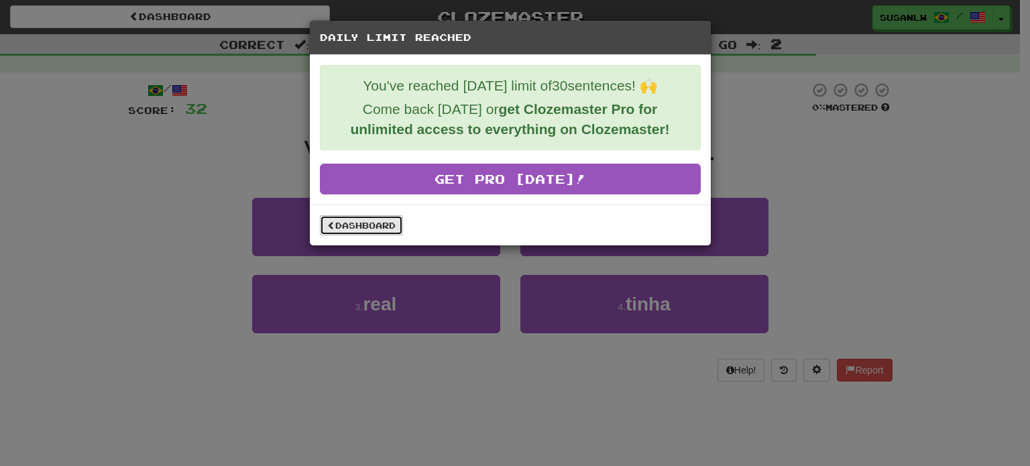
click at [354, 227] on link "Dashboard" at bounding box center [361, 225] width 83 height 20
